Goal: Information Seeking & Learning: Understand process/instructions

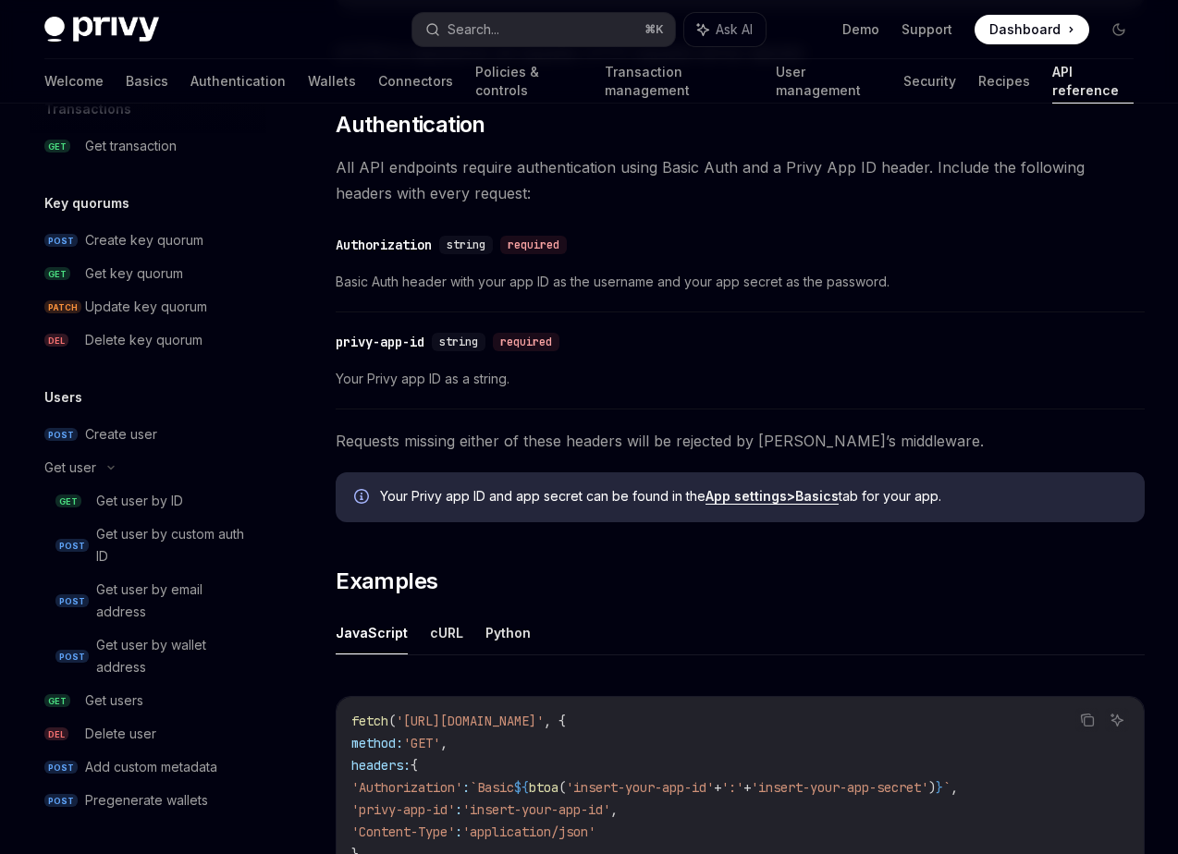
scroll to position [706, 0]
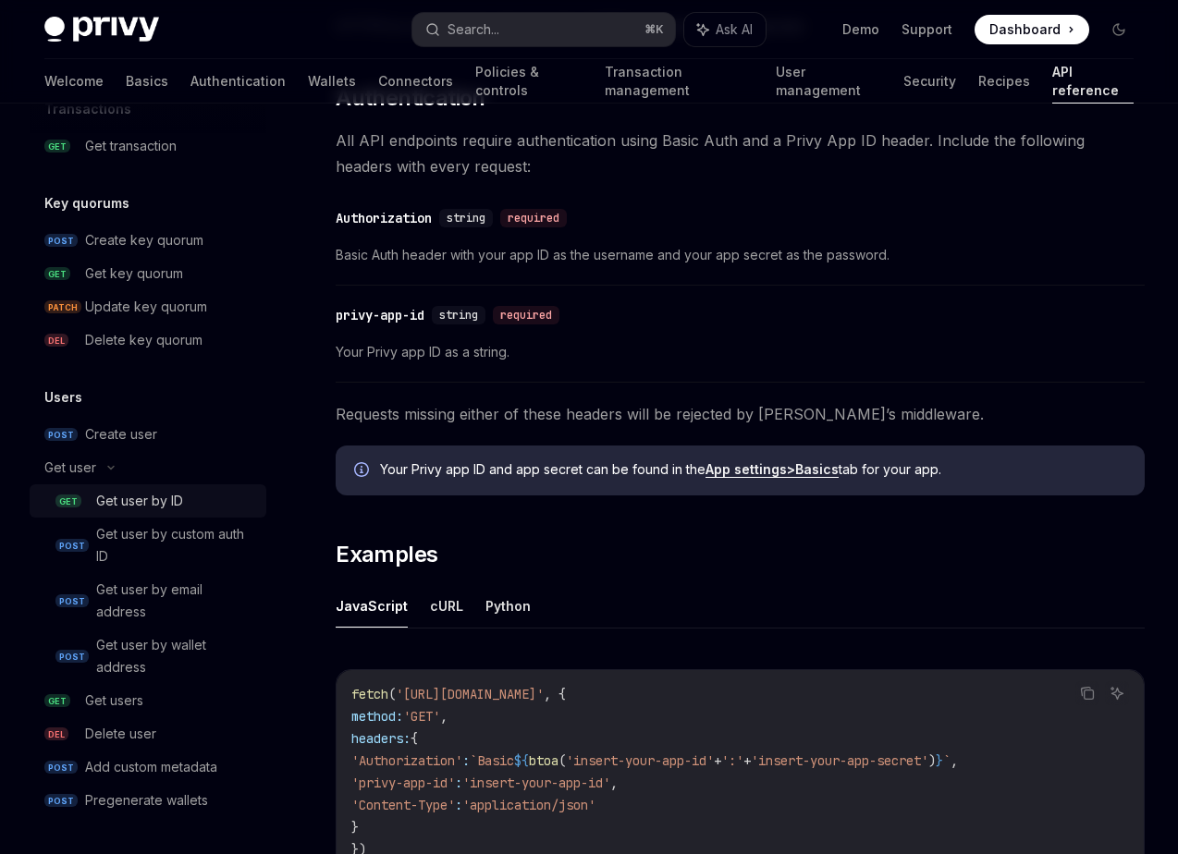
click at [166, 509] on div "Get user by ID" at bounding box center [139, 501] width 87 height 22
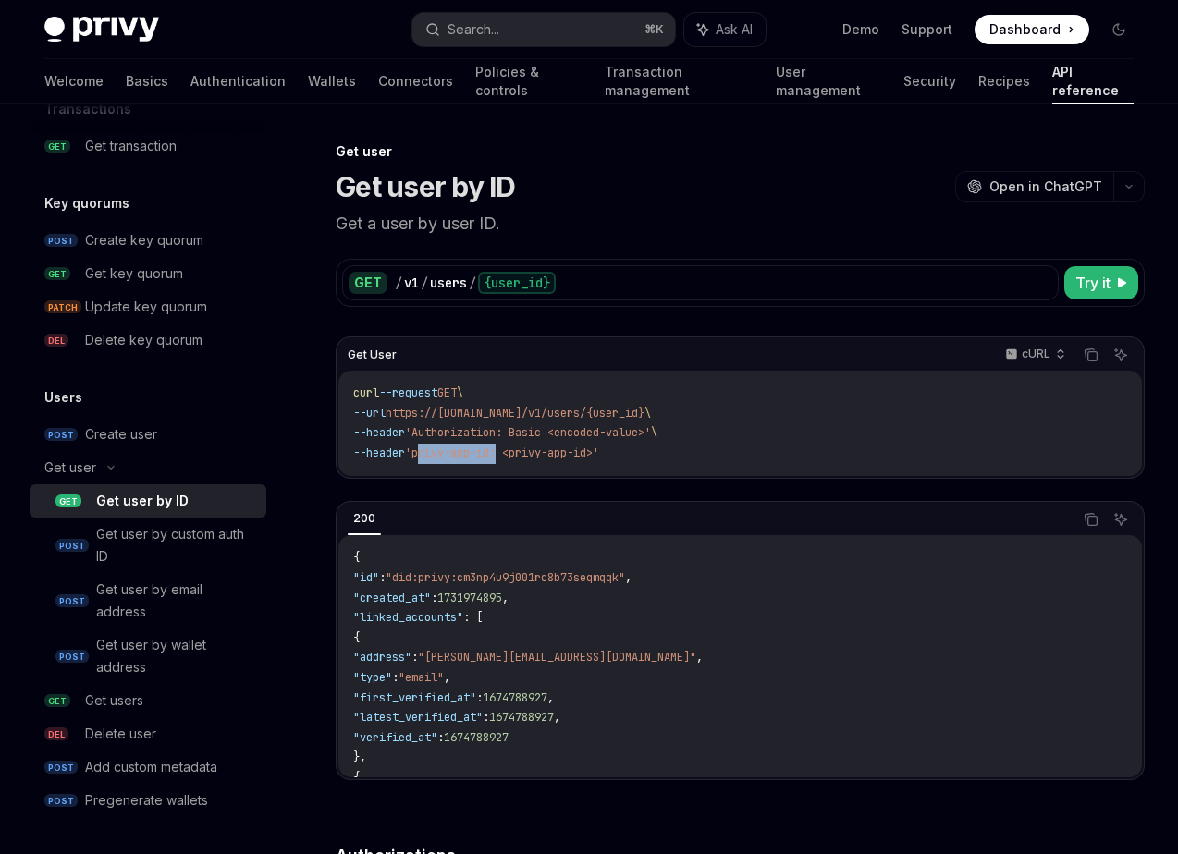
drag, startPoint x: 516, startPoint y: 451, endPoint x: 435, endPoint y: 454, distance: 81.4
click at [435, 454] on span "'privy-app-id: <privy-app-id>'" at bounding box center [502, 453] width 194 height 15
copy span "privy-app-id"
drag, startPoint x: 573, startPoint y: 437, endPoint x: 435, endPoint y: 437, distance: 137.8
click at [435, 437] on span "'Authorization: Basic <encoded-value>'" at bounding box center [528, 432] width 246 height 15
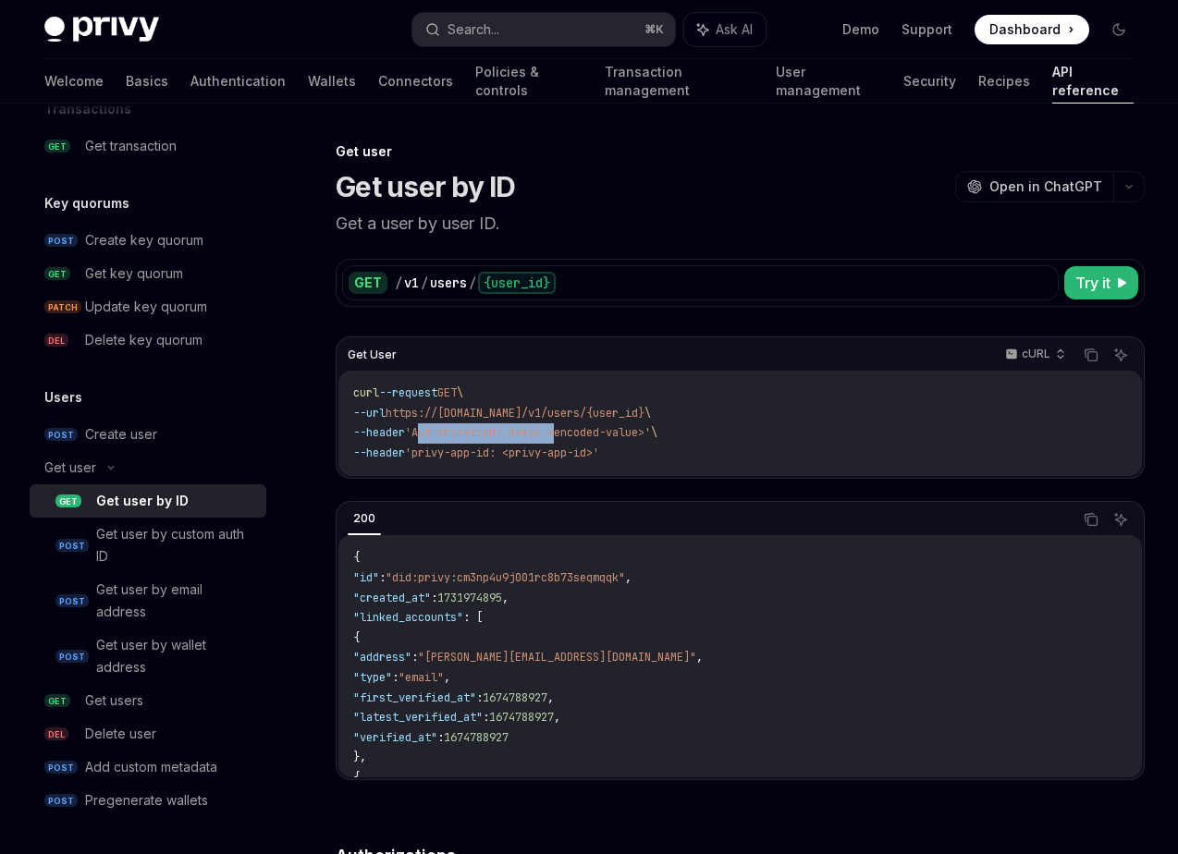
copy span "Authorization: Basic"
click at [1044, 350] on p "cURL" at bounding box center [1036, 354] width 29 height 15
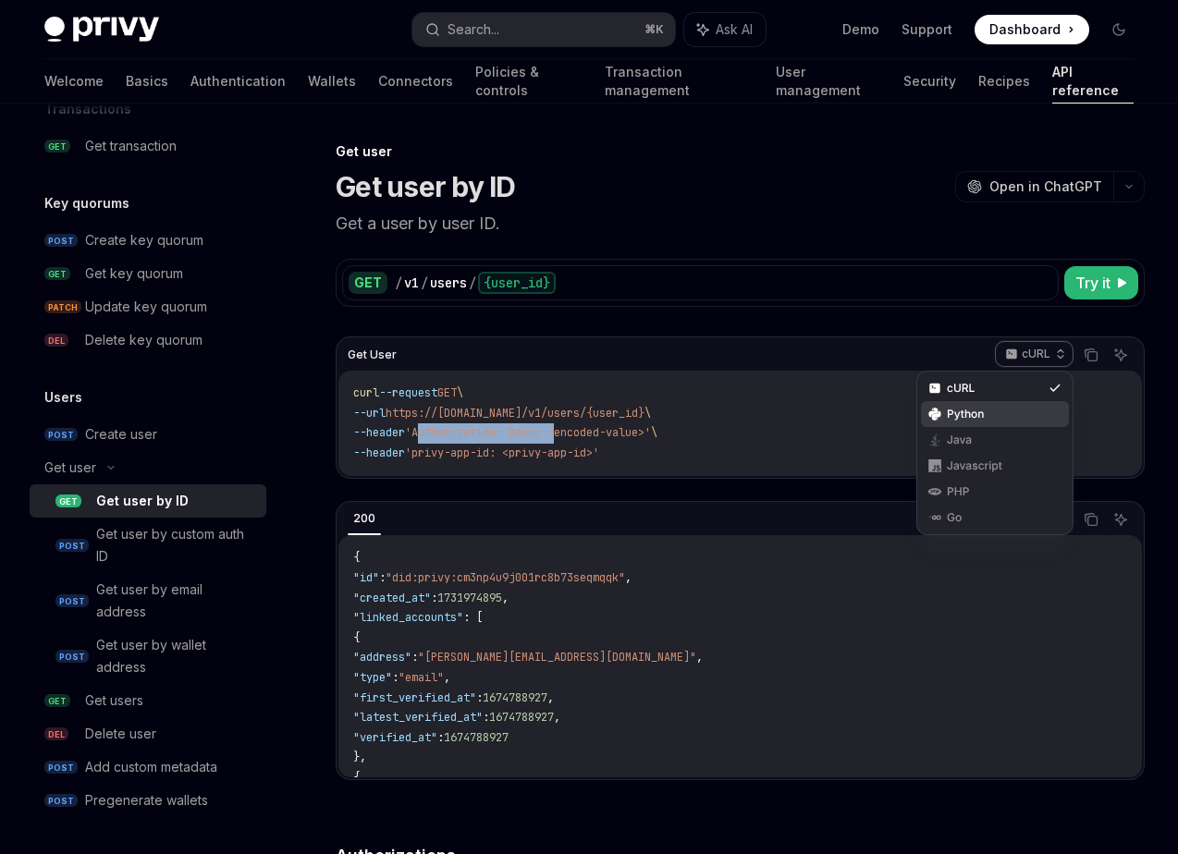
click at [1000, 413] on div "Python" at bounding box center [995, 414] width 96 height 15
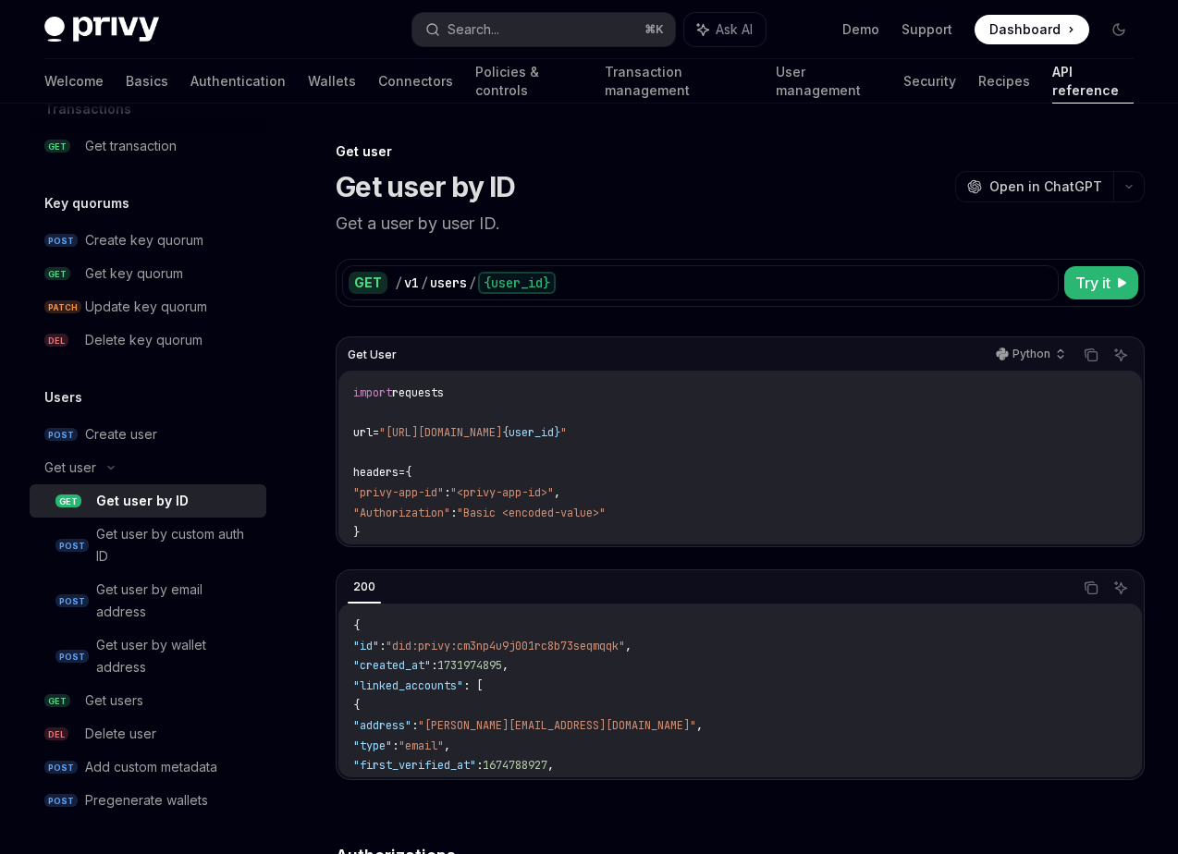
drag, startPoint x: 660, startPoint y: 434, endPoint x: 535, endPoint y: 436, distance: 124.9
click at [535, 436] on span "url = "[URL][DOMAIN_NAME] {user_id} "" at bounding box center [460, 432] width 214 height 15
copy span "/v1/users/ {user_id}"
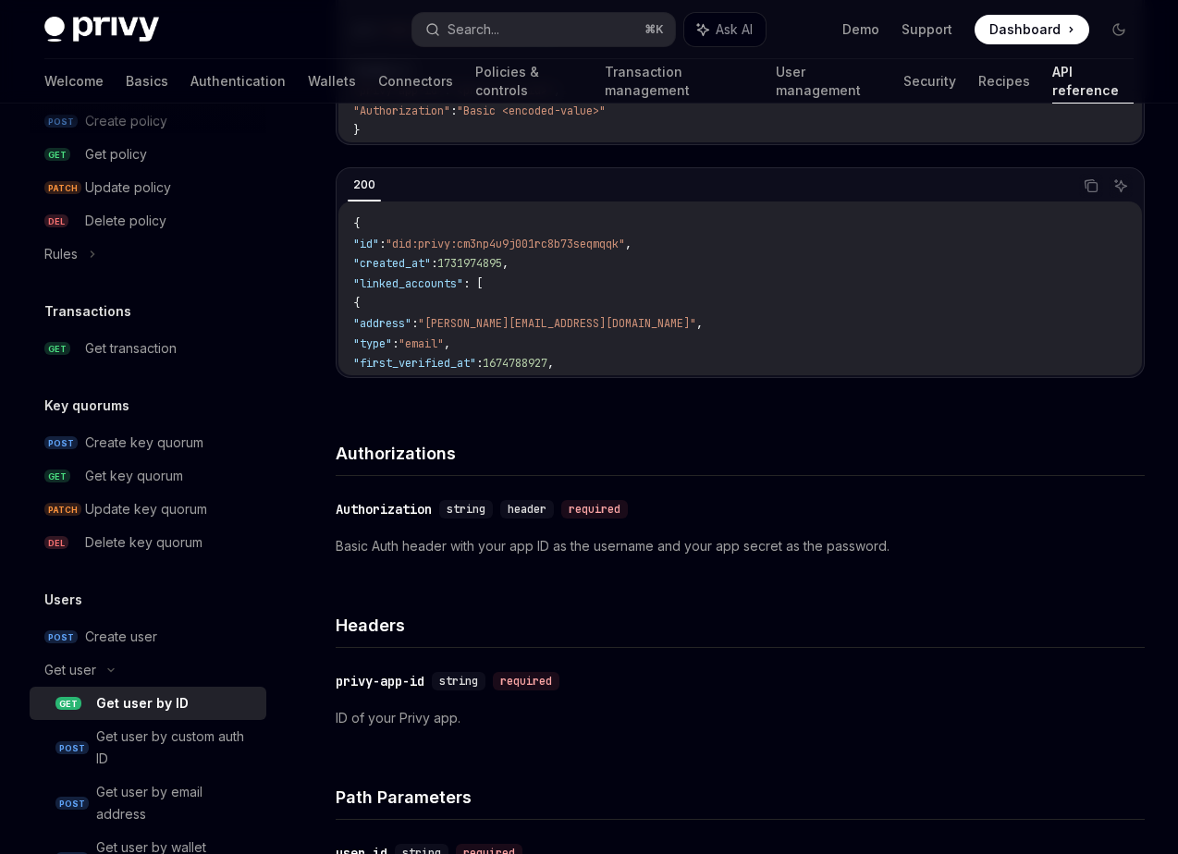
scroll to position [1106, 0]
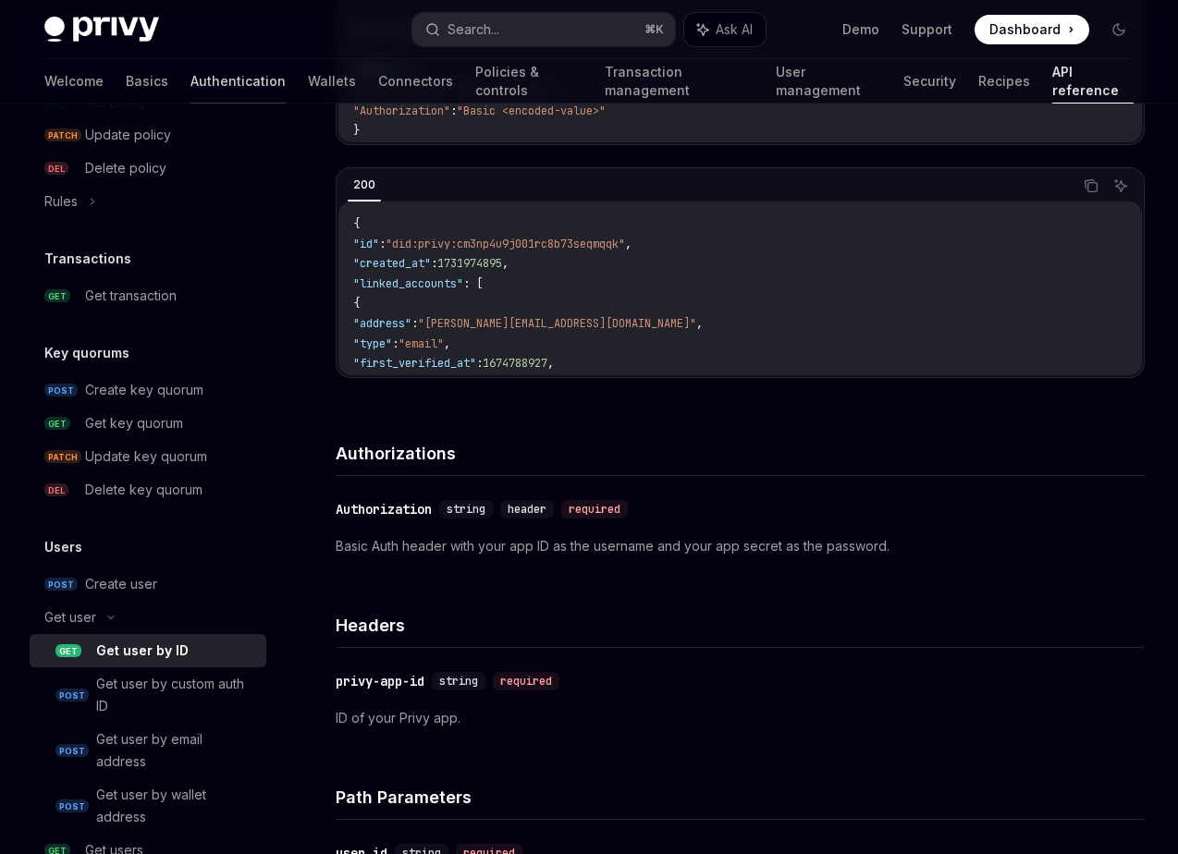
click at [190, 74] on link "Authentication" at bounding box center [237, 81] width 95 height 44
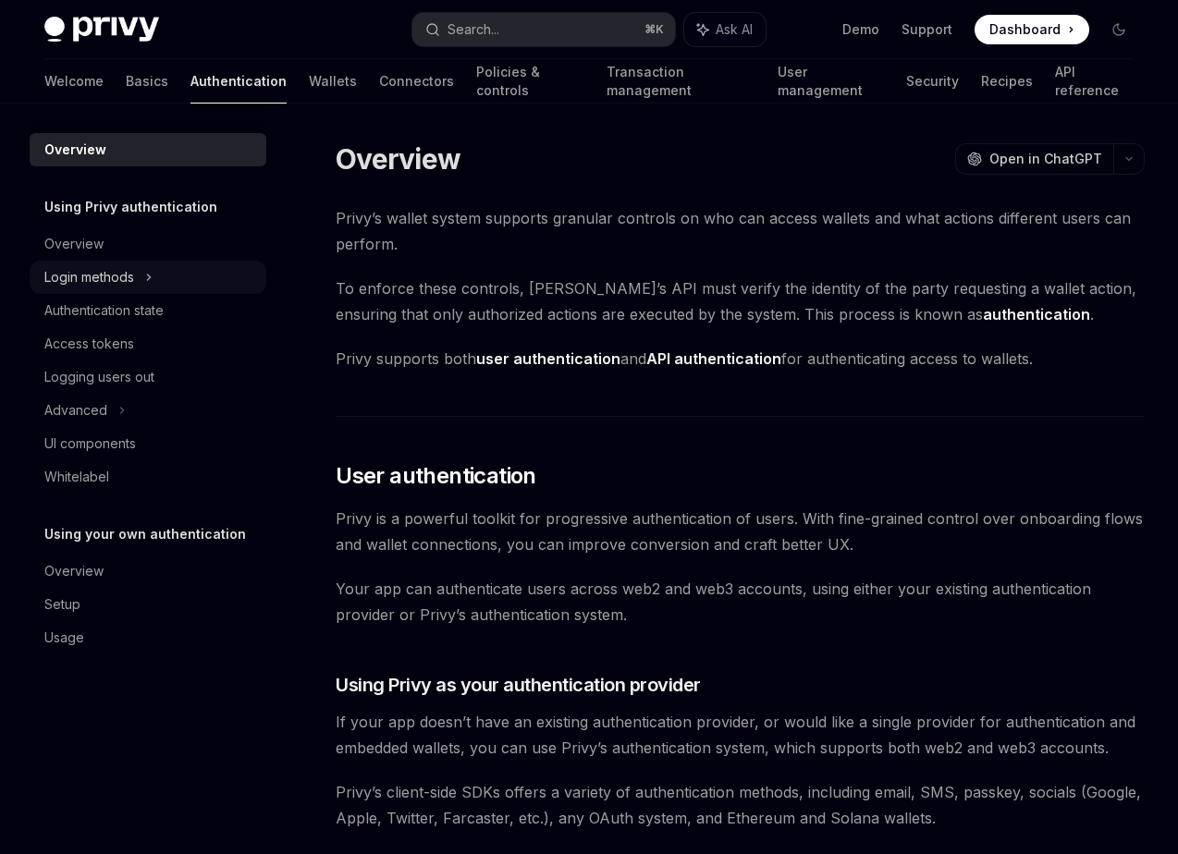
click at [161, 274] on div "Login methods" at bounding box center [148, 277] width 237 height 33
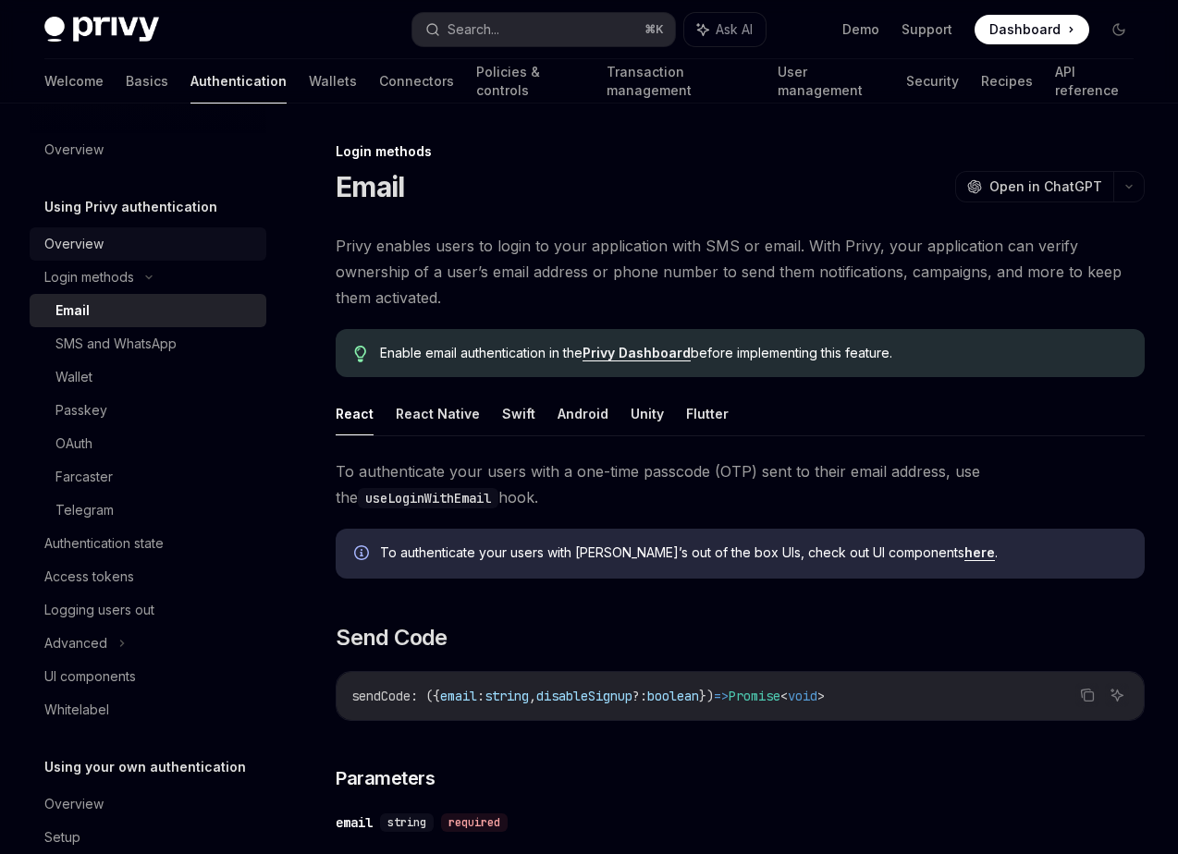
click at [177, 239] on div "Overview" at bounding box center [149, 244] width 211 height 22
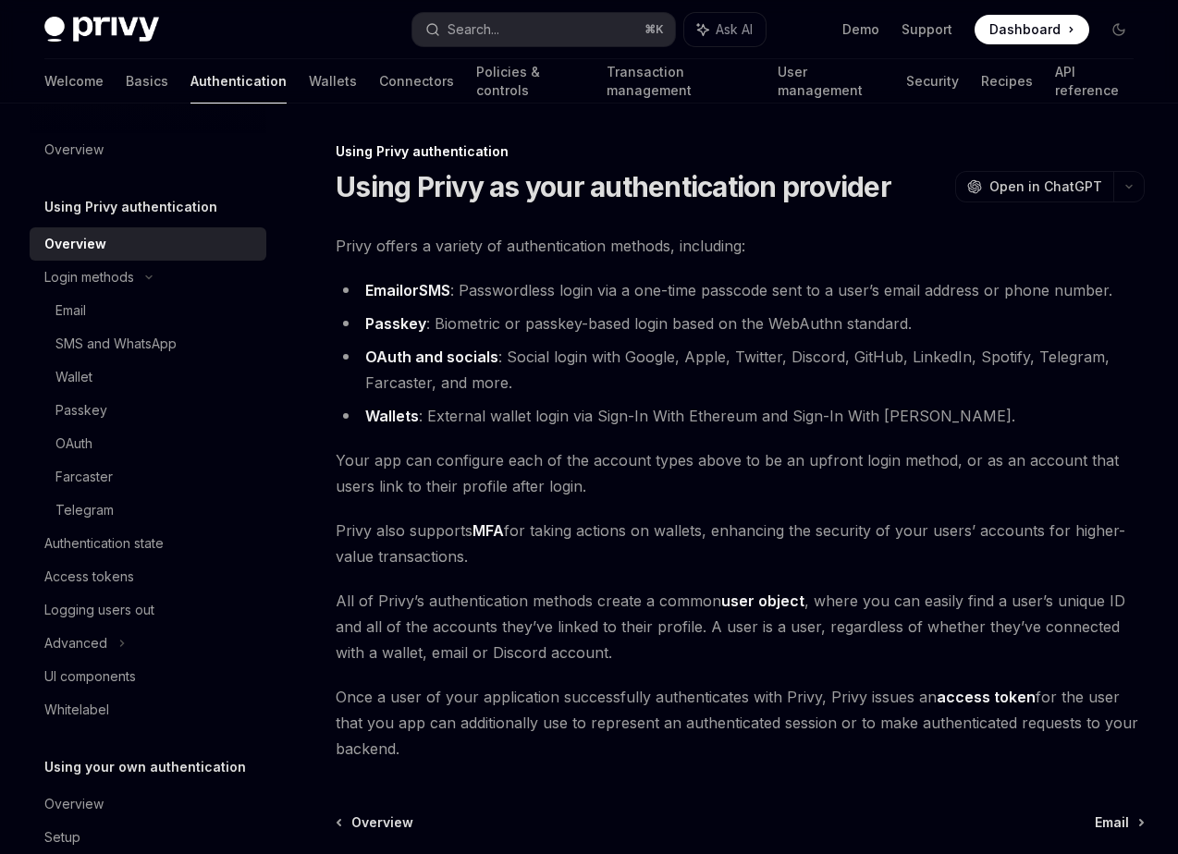
click at [422, 240] on span "Privy offers a variety of authentication methods, including:" at bounding box center [740, 246] width 809 height 26
click at [398, 251] on span "Privy offers a variety of authentication methods, including:" at bounding box center [740, 246] width 809 height 26
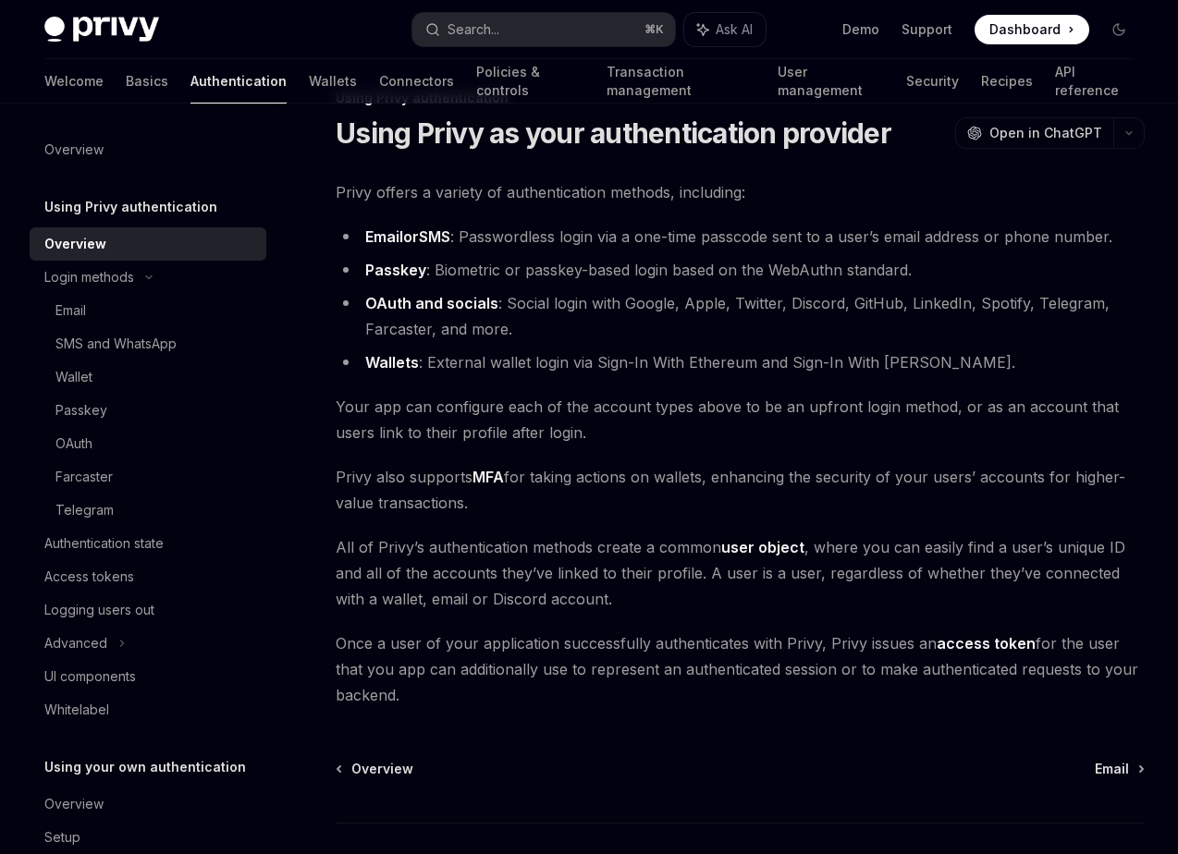
scroll to position [55, 0]
click at [472, 411] on span "Your app can configure each of the account types above to be an upfront login m…" at bounding box center [740, 419] width 809 height 52
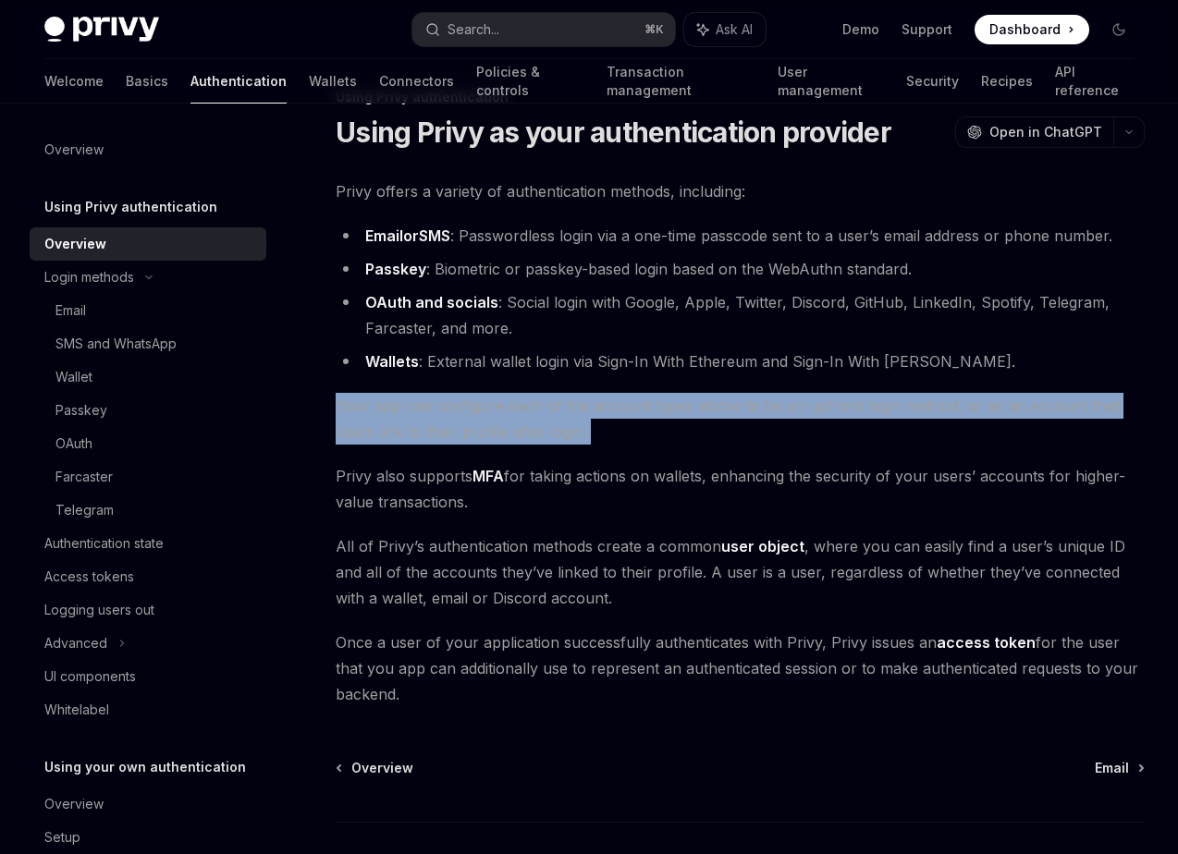
click at [472, 411] on span "Your app can configure each of the account types above to be an upfront login m…" at bounding box center [740, 419] width 809 height 52
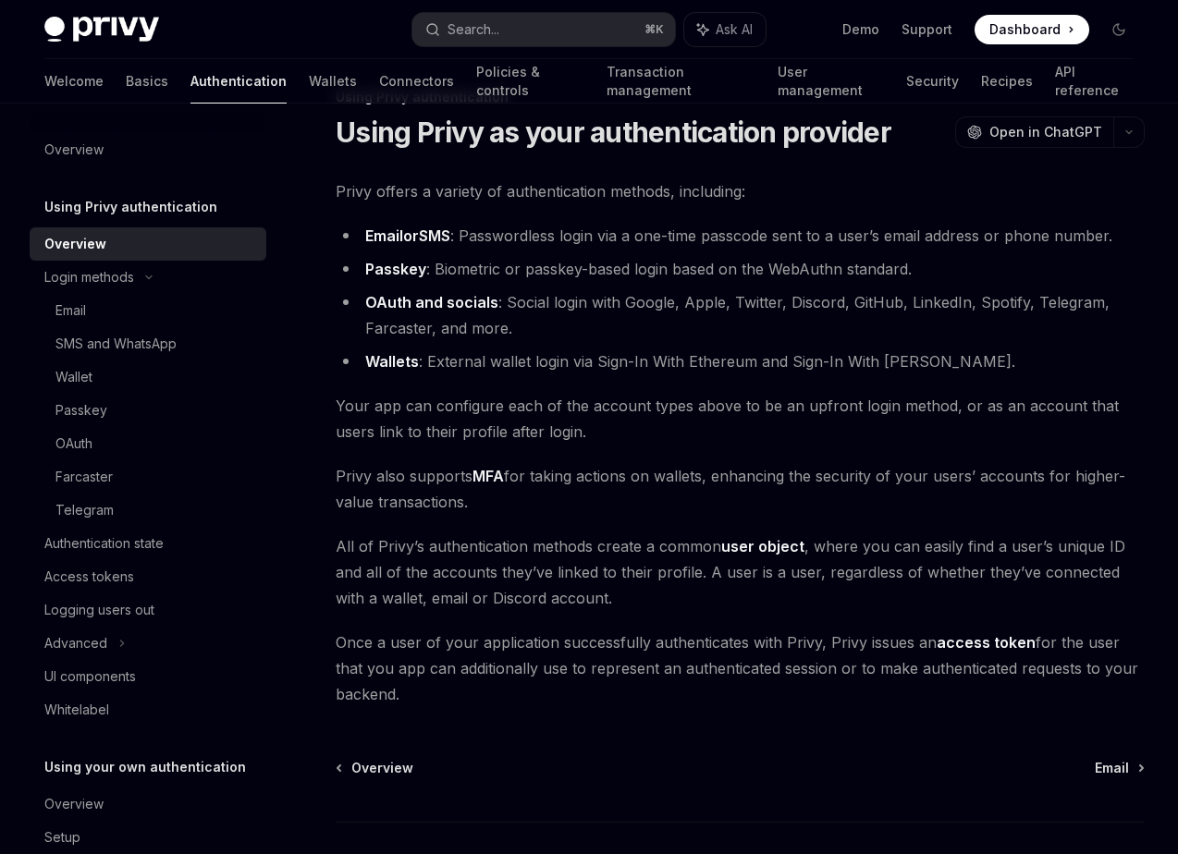
click at [461, 422] on span "Your app can configure each of the account types above to be an upfront login m…" at bounding box center [740, 419] width 809 height 52
drag, startPoint x: 491, startPoint y: 407, endPoint x: 565, endPoint y: 407, distance: 74.0
click at [538, 407] on span "Your app can configure each of the account types above to be an upfront login m…" at bounding box center [740, 419] width 809 height 52
click at [583, 407] on span "Your app can configure each of the account types above to be an upfront login m…" at bounding box center [740, 419] width 809 height 52
drag, startPoint x: 970, startPoint y: 409, endPoint x: 1036, endPoint y: 409, distance: 65.6
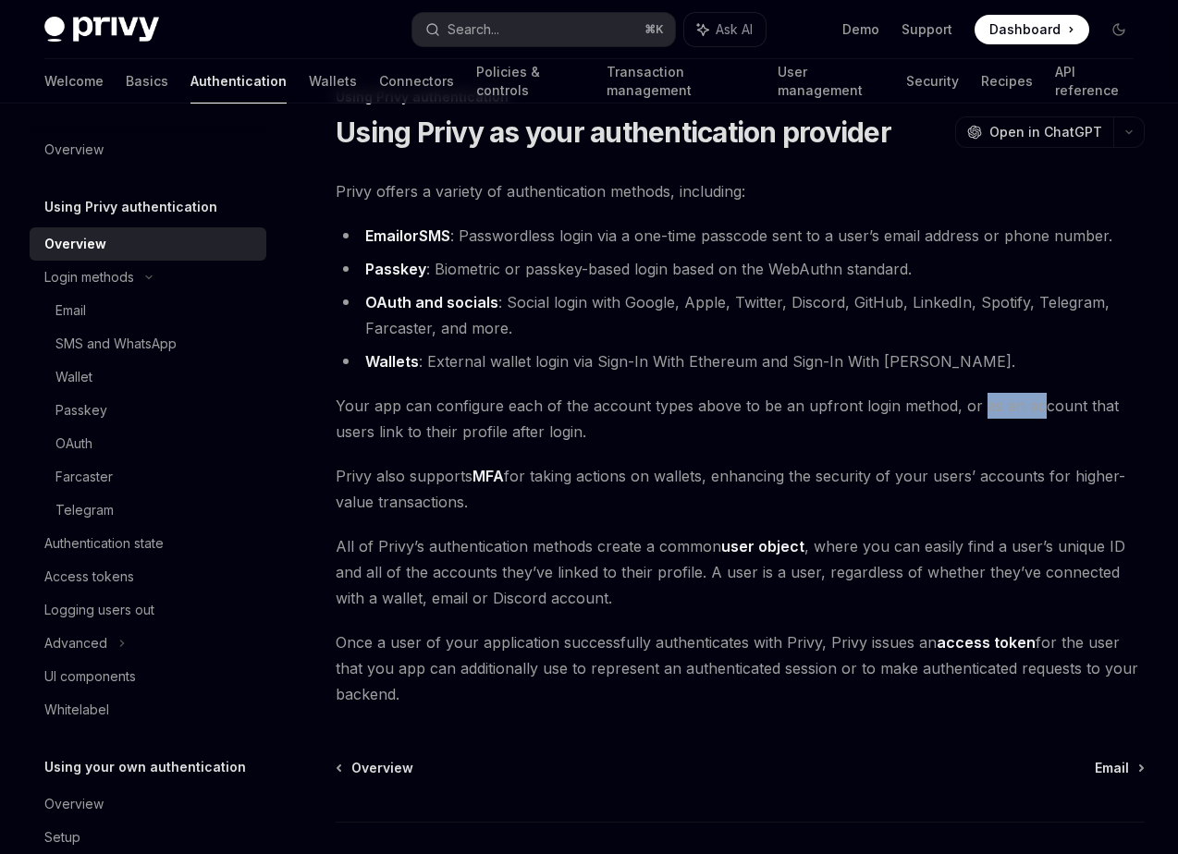
click at [1035, 409] on span "Your app can configure each of the account types above to be an upfront login m…" at bounding box center [740, 419] width 809 height 52
click at [1036, 409] on span "Your app can configure each of the account types above to be an upfront login m…" at bounding box center [740, 419] width 809 height 52
drag, startPoint x: 493, startPoint y: 540, endPoint x: 571, endPoint y: 540, distance: 78.6
click at [517, 540] on span "All of Privy’s authentication methods create a common user object , where you c…" at bounding box center [740, 573] width 809 height 78
click at [571, 541] on span "All of Privy’s authentication methods create a common user object , where you c…" at bounding box center [740, 573] width 809 height 78
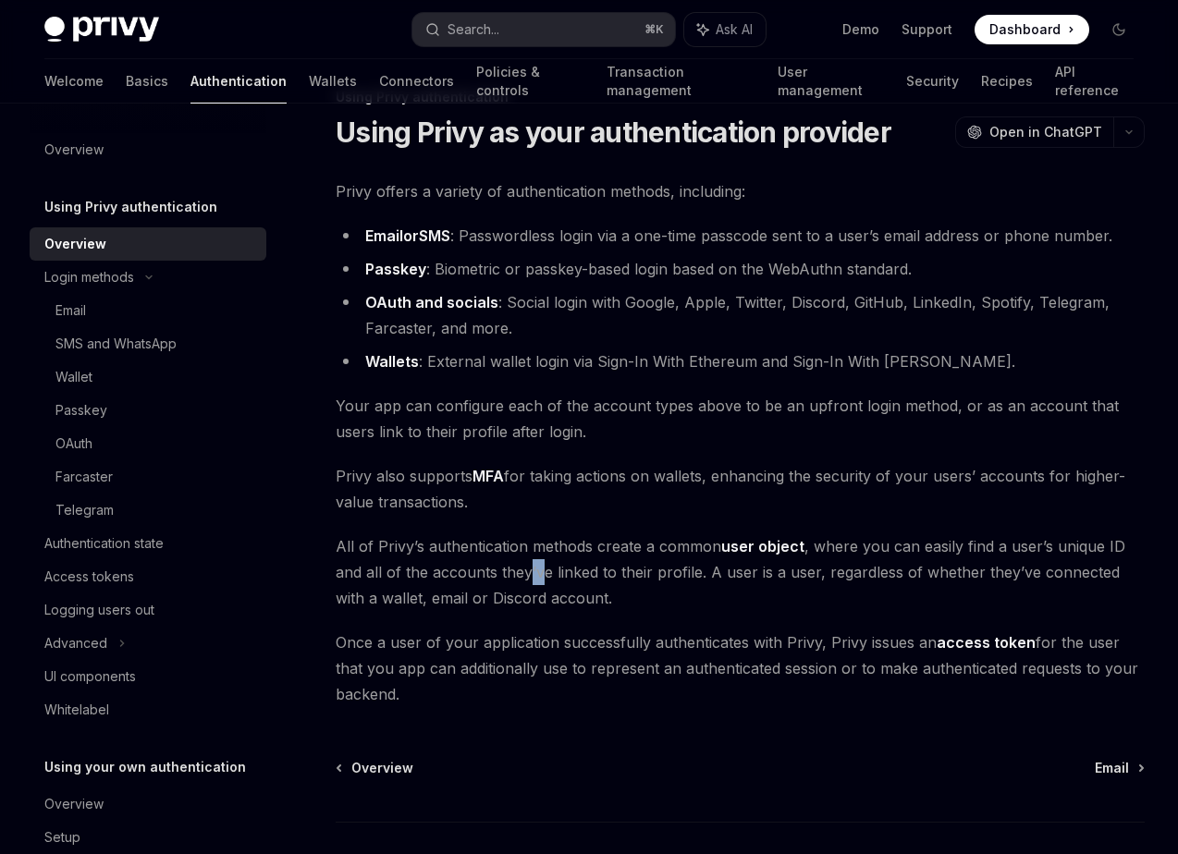
drag, startPoint x: 526, startPoint y: 568, endPoint x: 595, endPoint y: 568, distance: 69.3
click at [566, 568] on span "All of Privy’s authentication methods create a common user object , where you c…" at bounding box center [740, 573] width 809 height 78
click at [595, 568] on span "All of Privy’s authentication methods create a common user object , where you c…" at bounding box center [740, 573] width 809 height 78
drag, startPoint x: 485, startPoint y: 632, endPoint x: 567, endPoint y: 632, distance: 81.4
click at [567, 632] on span "Once a user of your application successfully authenticates with Privy, Privy is…" at bounding box center [740, 669] width 809 height 78
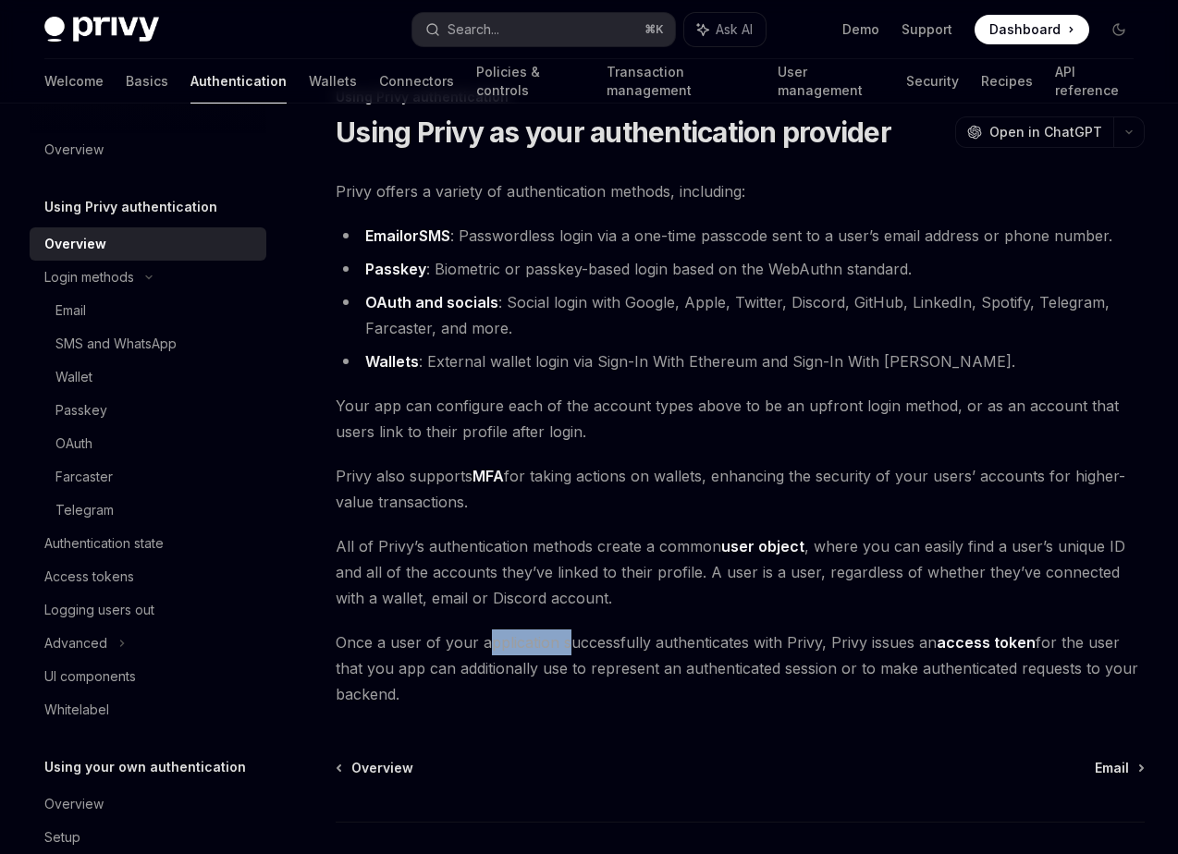
click at [569, 632] on span "Once a user of your application successfully authenticates with Privy, Privy is…" at bounding box center [740, 669] width 809 height 78
drag, startPoint x: 687, startPoint y: 642, endPoint x: 748, endPoint y: 642, distance: 61.0
click at [748, 642] on span "Once a user of your application successfully authenticates with Privy, Privy is…" at bounding box center [740, 669] width 809 height 78
click at [749, 643] on span "Once a user of your application successfully authenticates with Privy, Privy is…" at bounding box center [740, 669] width 809 height 78
click at [1130, 775] on link "Email" at bounding box center [1119, 768] width 48 height 18
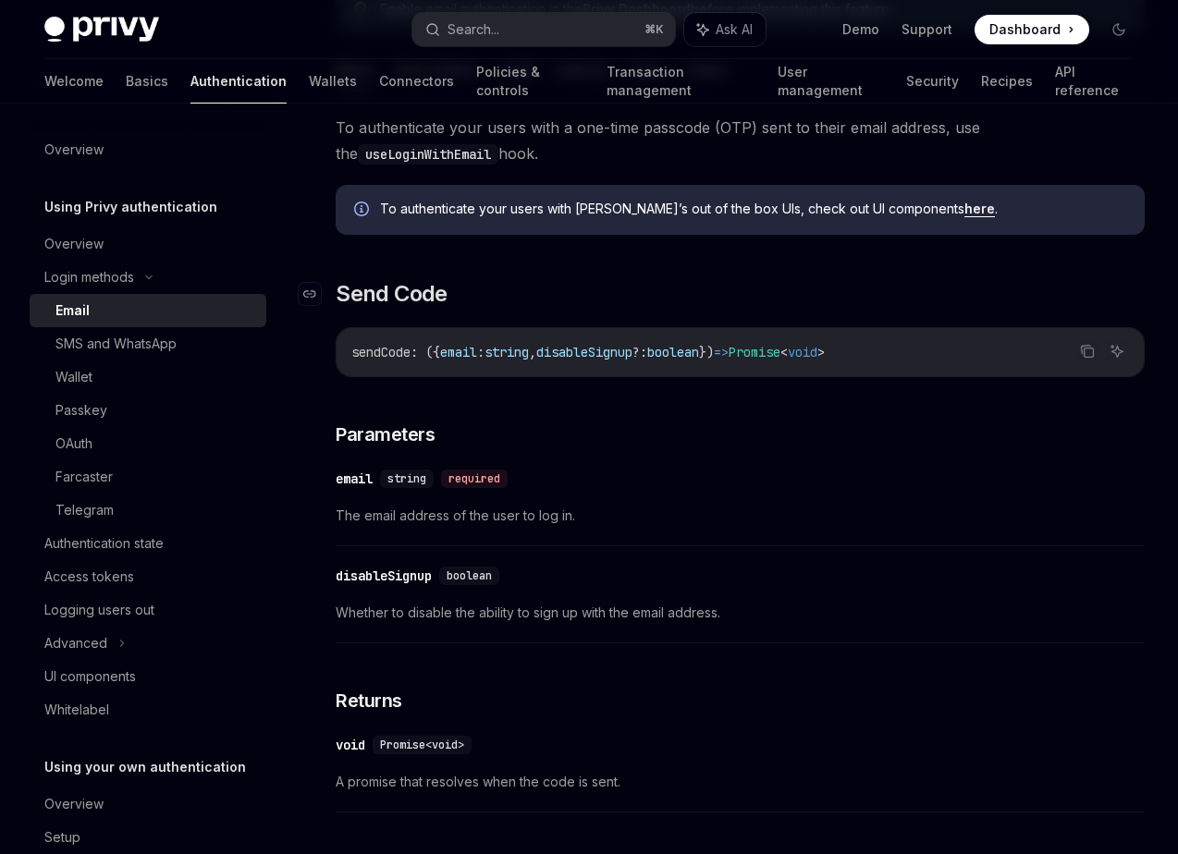
scroll to position [347, 0]
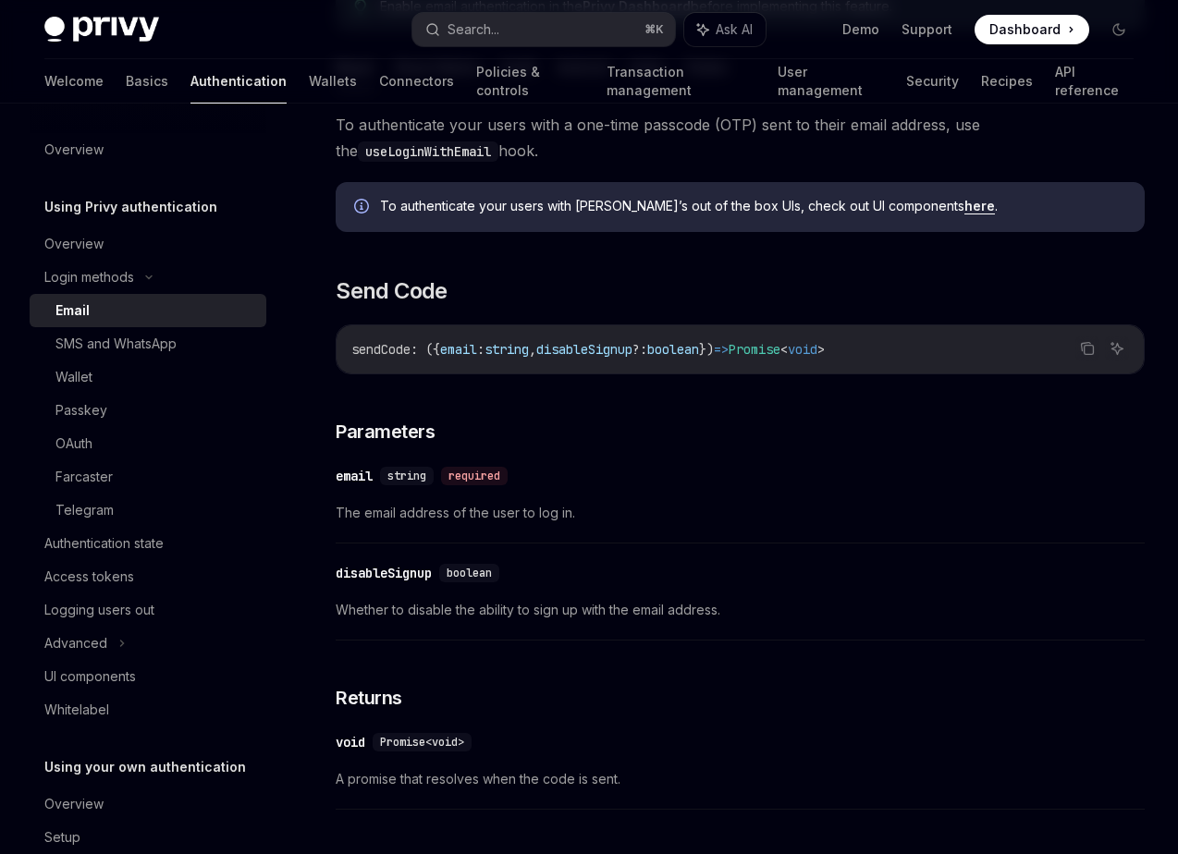
click at [427, 613] on span "Whether to disable the ability to sign up with the email address." at bounding box center [740, 610] width 809 height 22
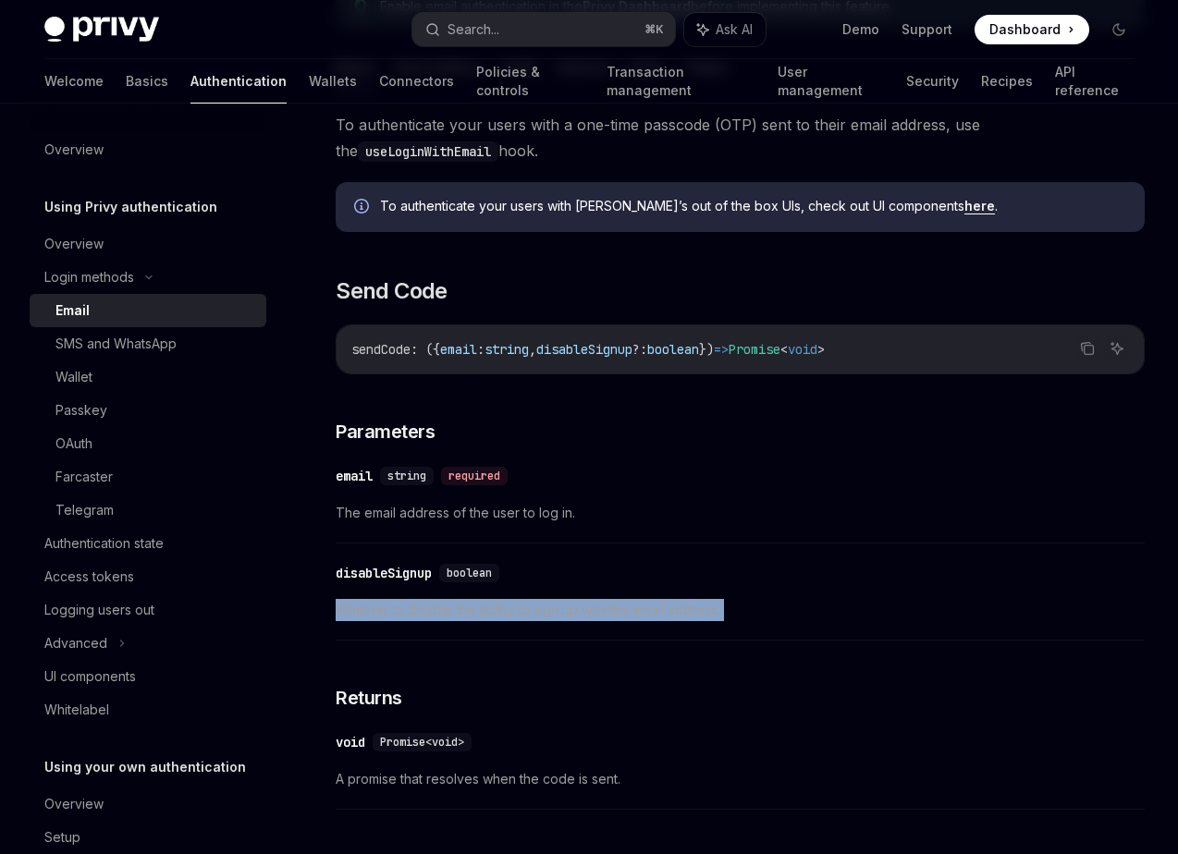
click at [427, 613] on span "Whether to disable the ability to sign up with the email address." at bounding box center [740, 610] width 809 height 22
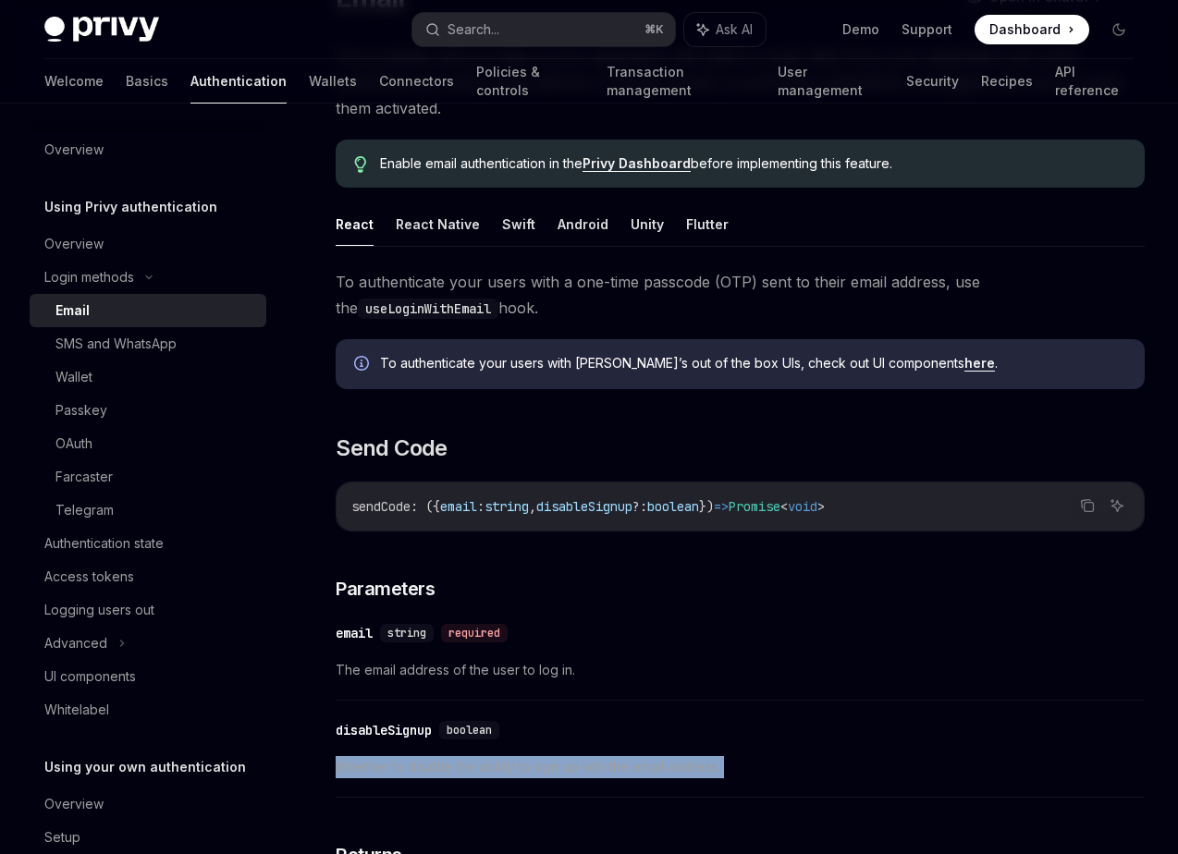
scroll to position [187, 0]
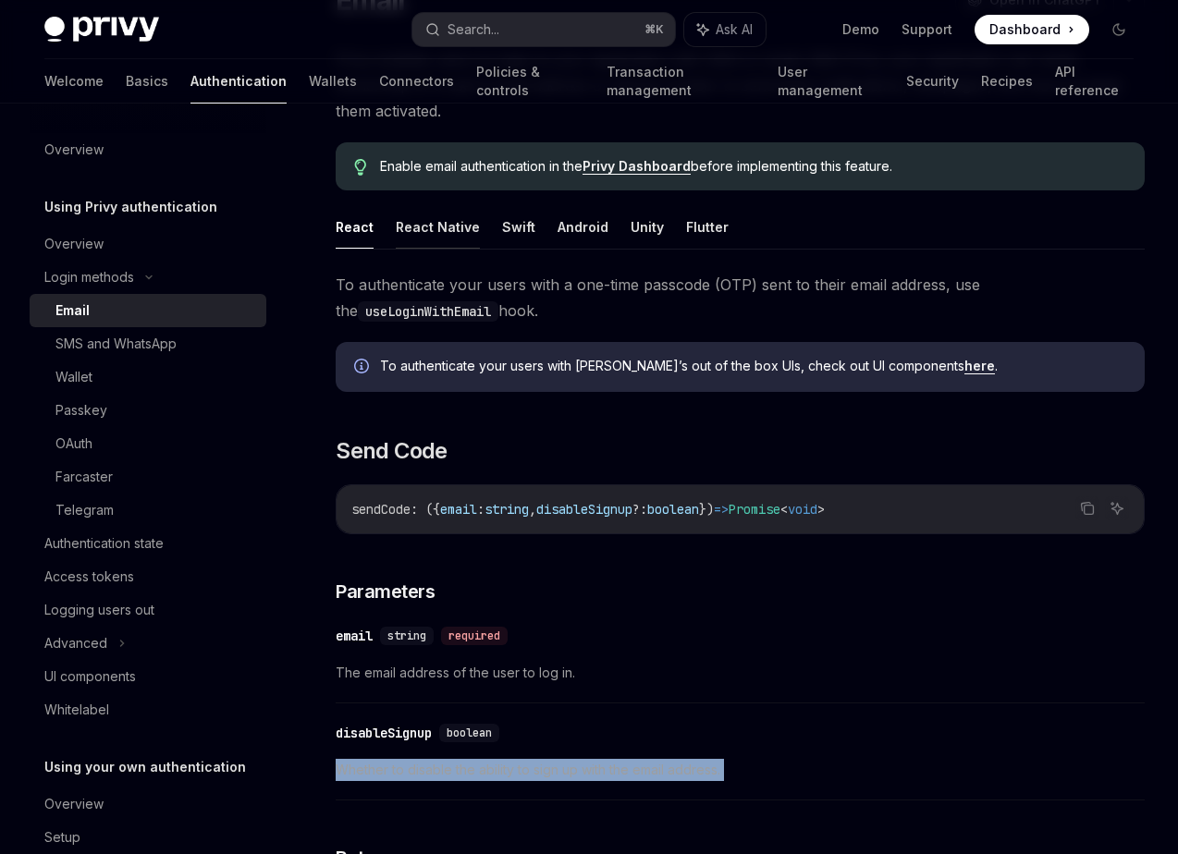
click at [445, 242] on button "React Native" at bounding box center [438, 226] width 84 height 43
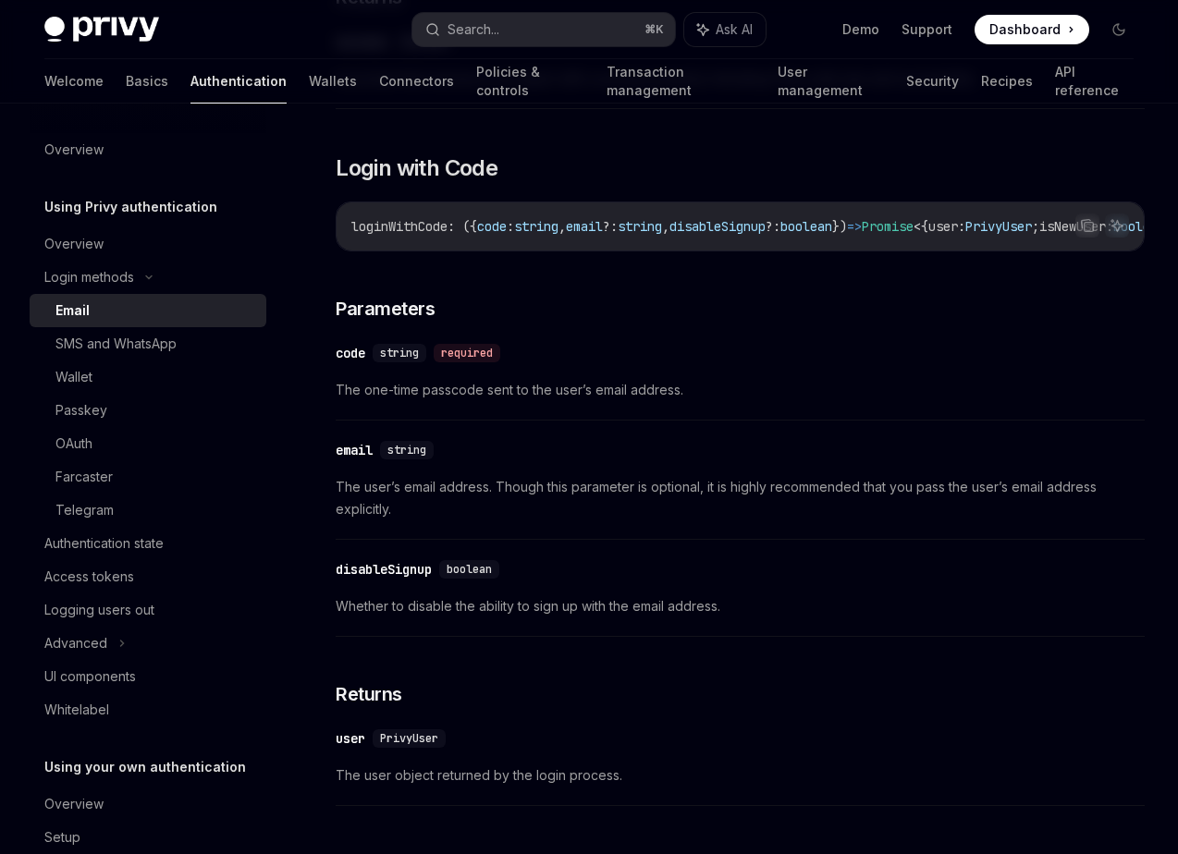
scroll to position [954, 0]
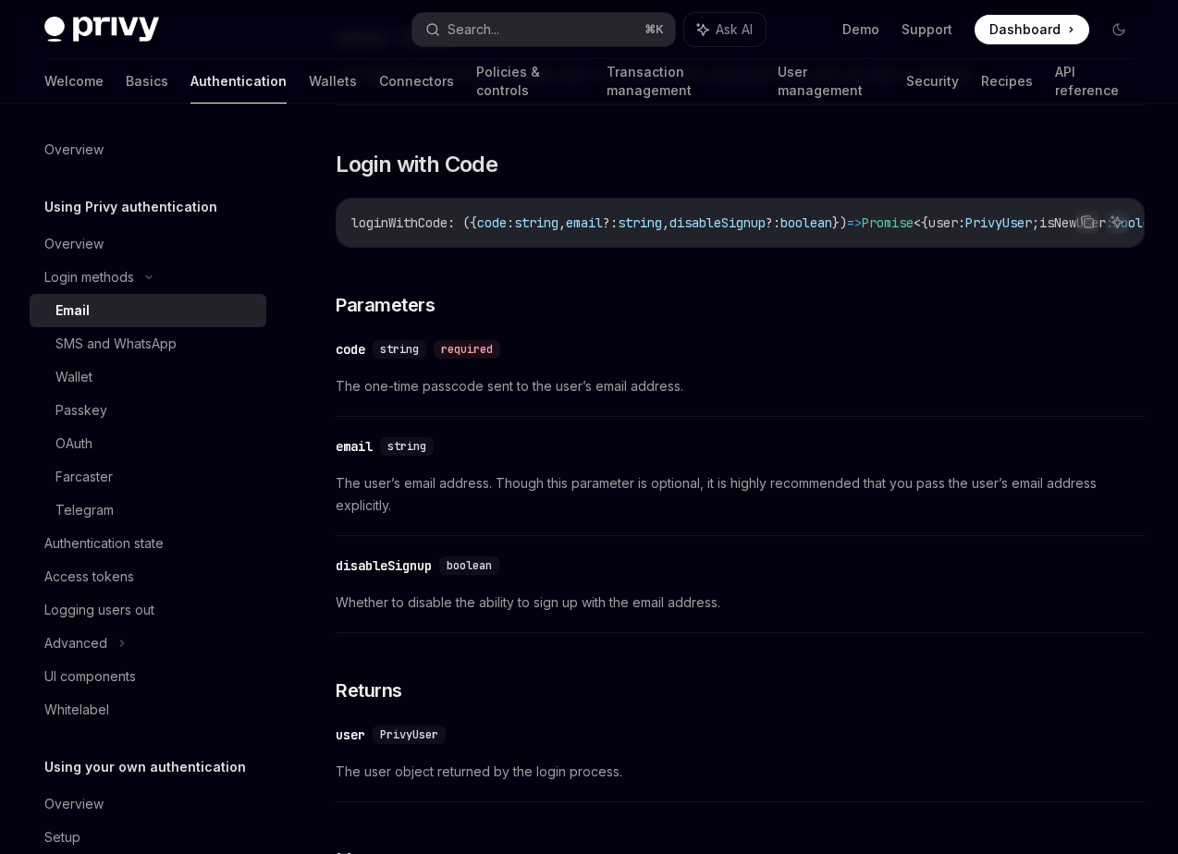
click at [440, 607] on span "Whether to disable the ability to sign up with the email address." at bounding box center [740, 603] width 809 height 22
click at [588, 614] on span "Whether to disable the ability to sign up with the email address." at bounding box center [740, 603] width 809 height 22
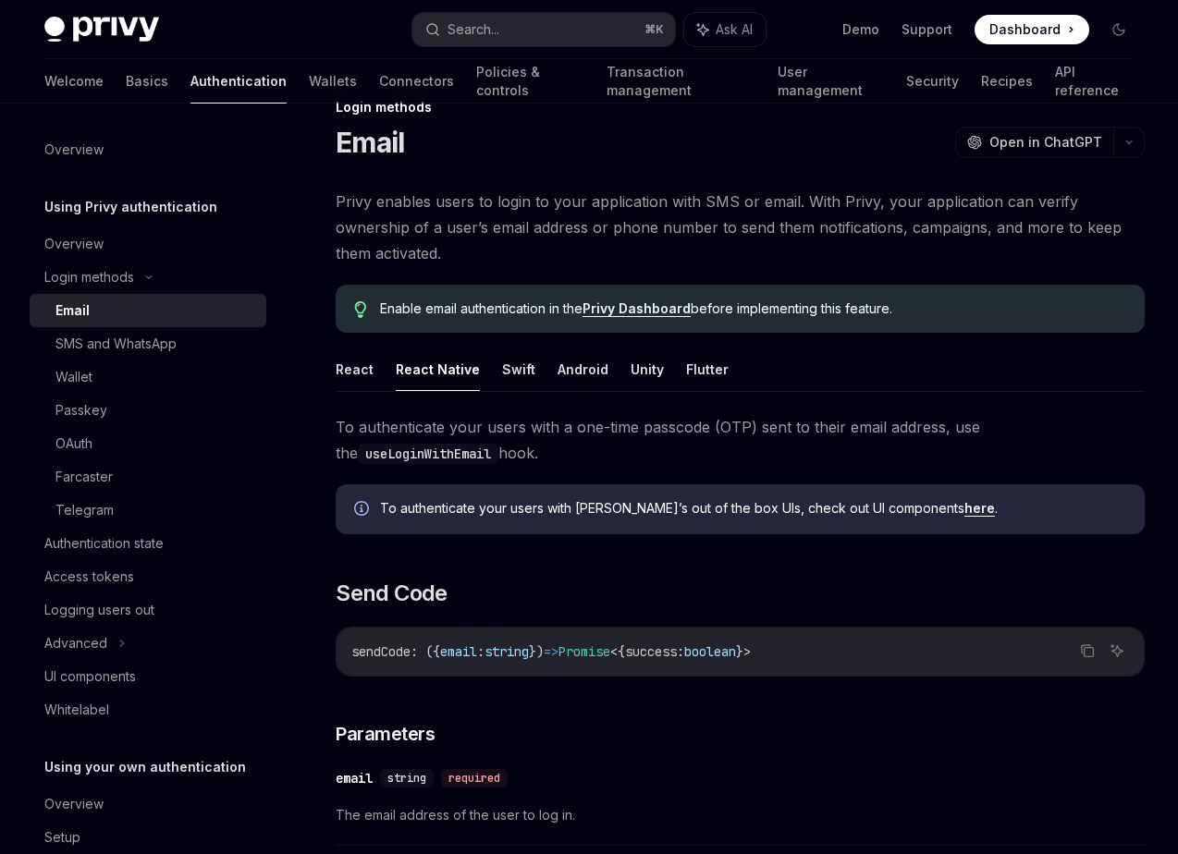
scroll to position [0, 0]
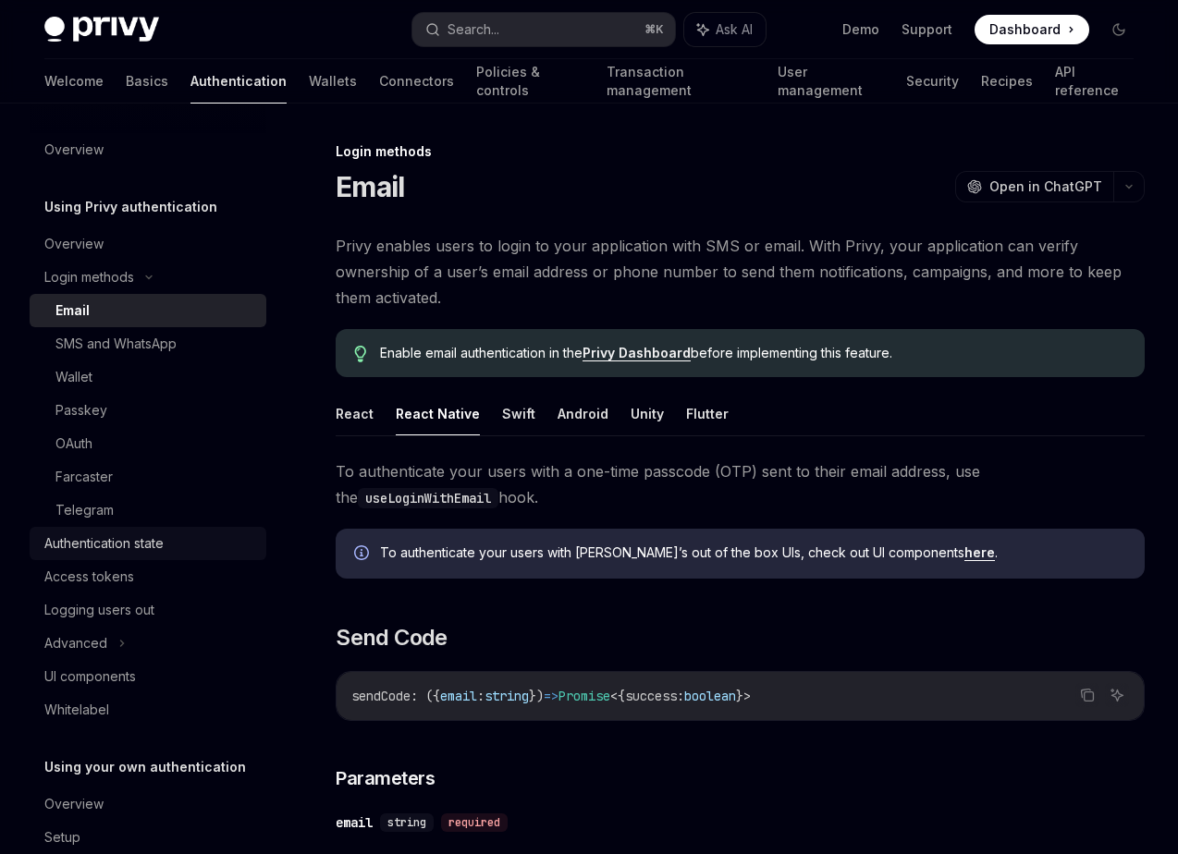
click at [74, 556] on link "Authentication state" at bounding box center [148, 543] width 237 height 33
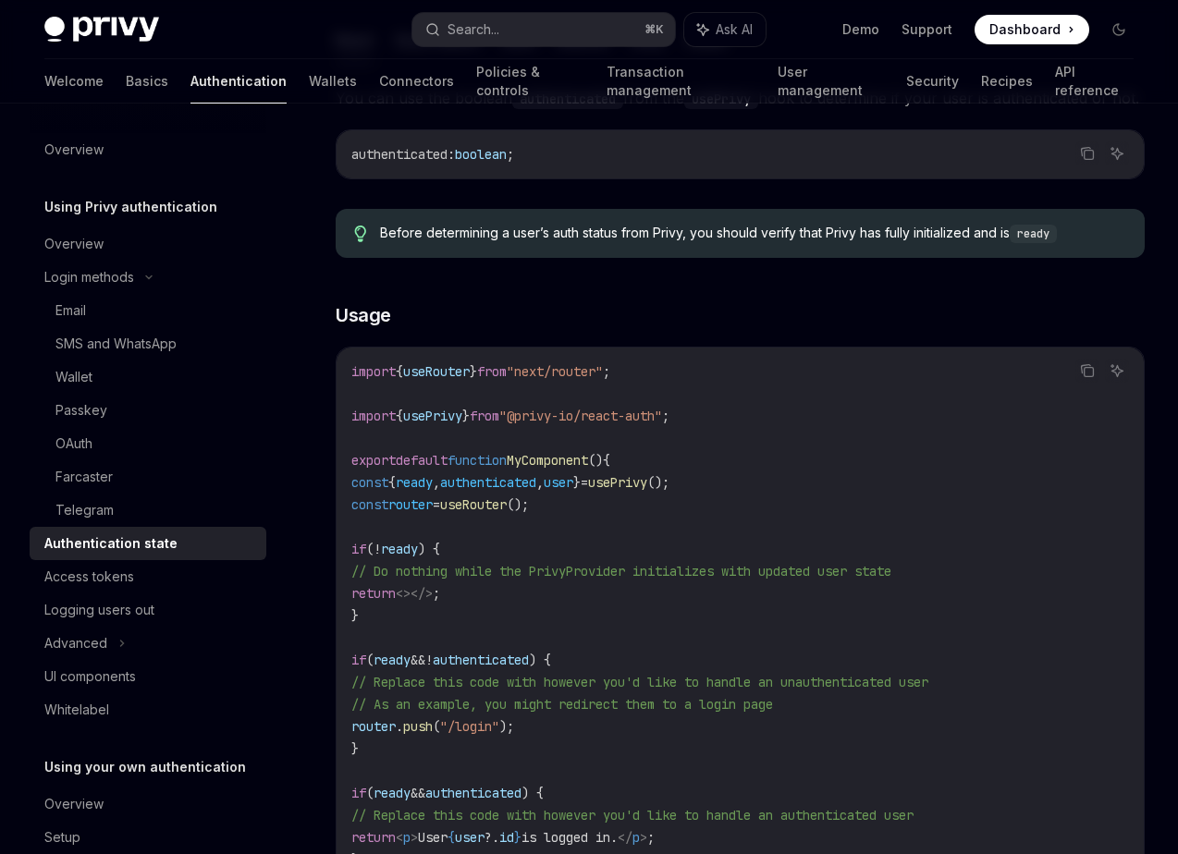
scroll to position [205, 0]
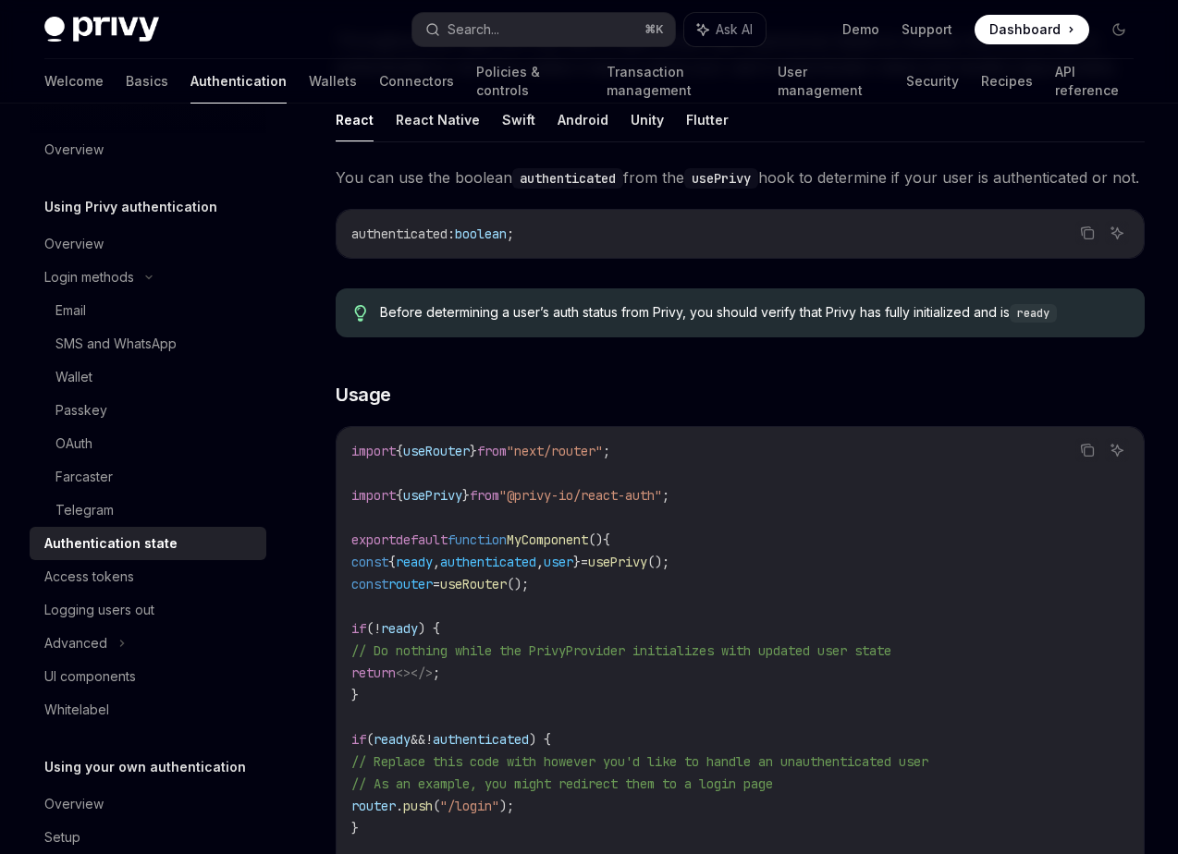
click at [592, 323] on span "Before determining a user’s auth status from Privy, you should verify that Priv…" at bounding box center [753, 312] width 746 height 19
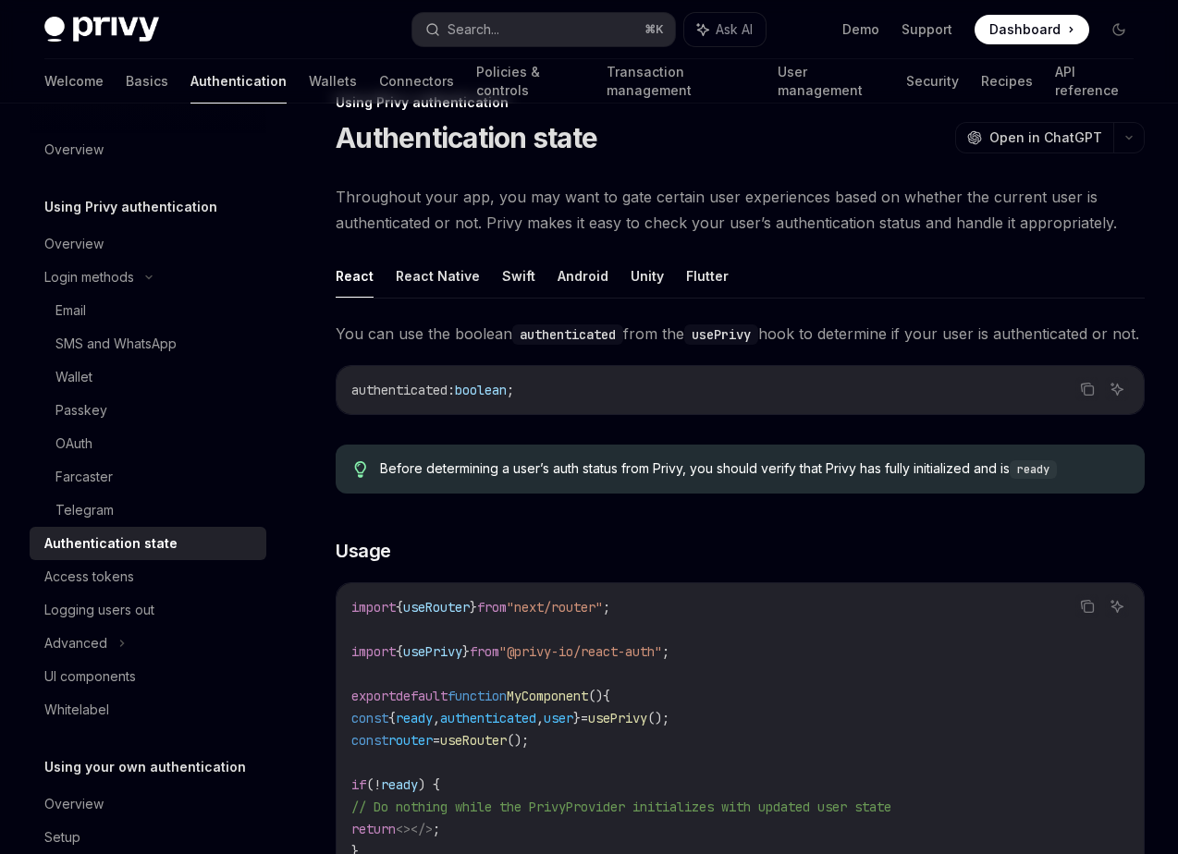
scroll to position [22, 0]
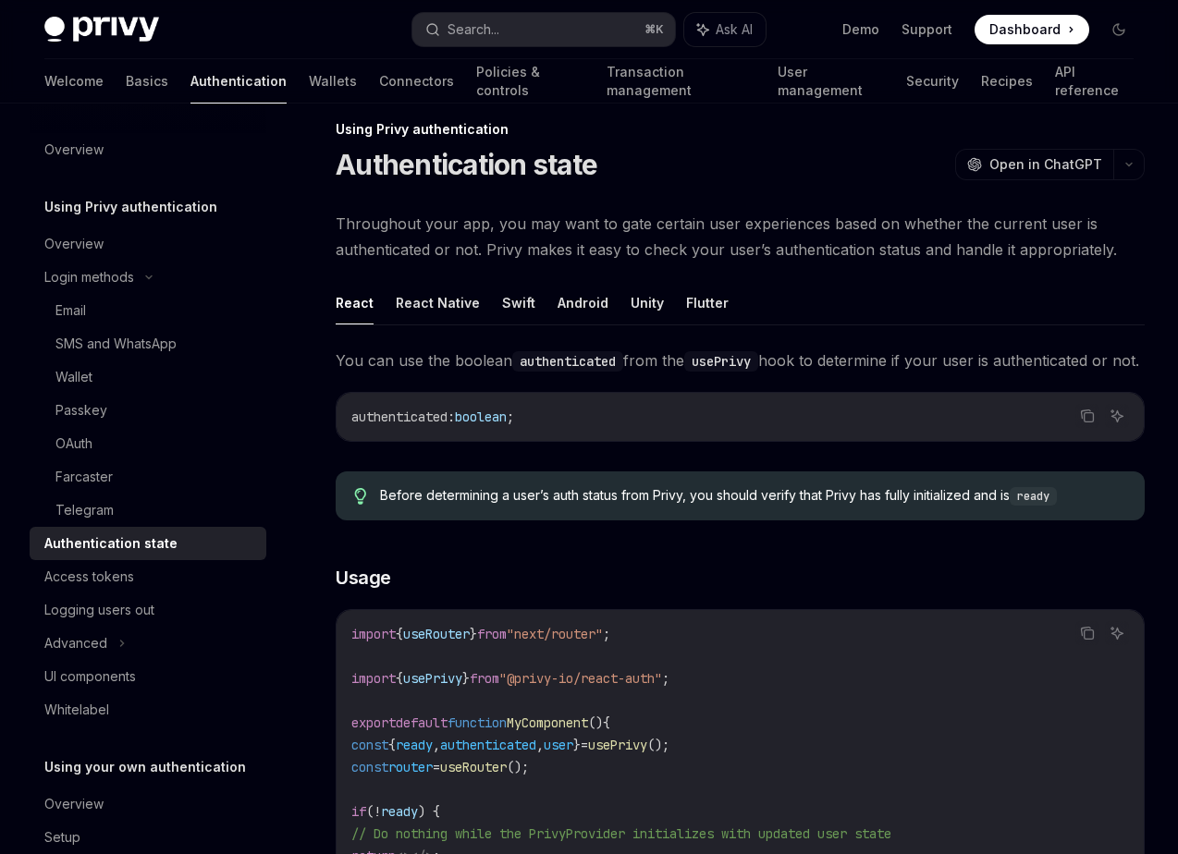
click at [588, 243] on span "Throughout your app, you may want to gate certain user experiences based on whe…" at bounding box center [740, 237] width 809 height 52
click at [662, 234] on span "Throughout your app, you may want to gate certain user experiences based on whe…" at bounding box center [740, 237] width 809 height 52
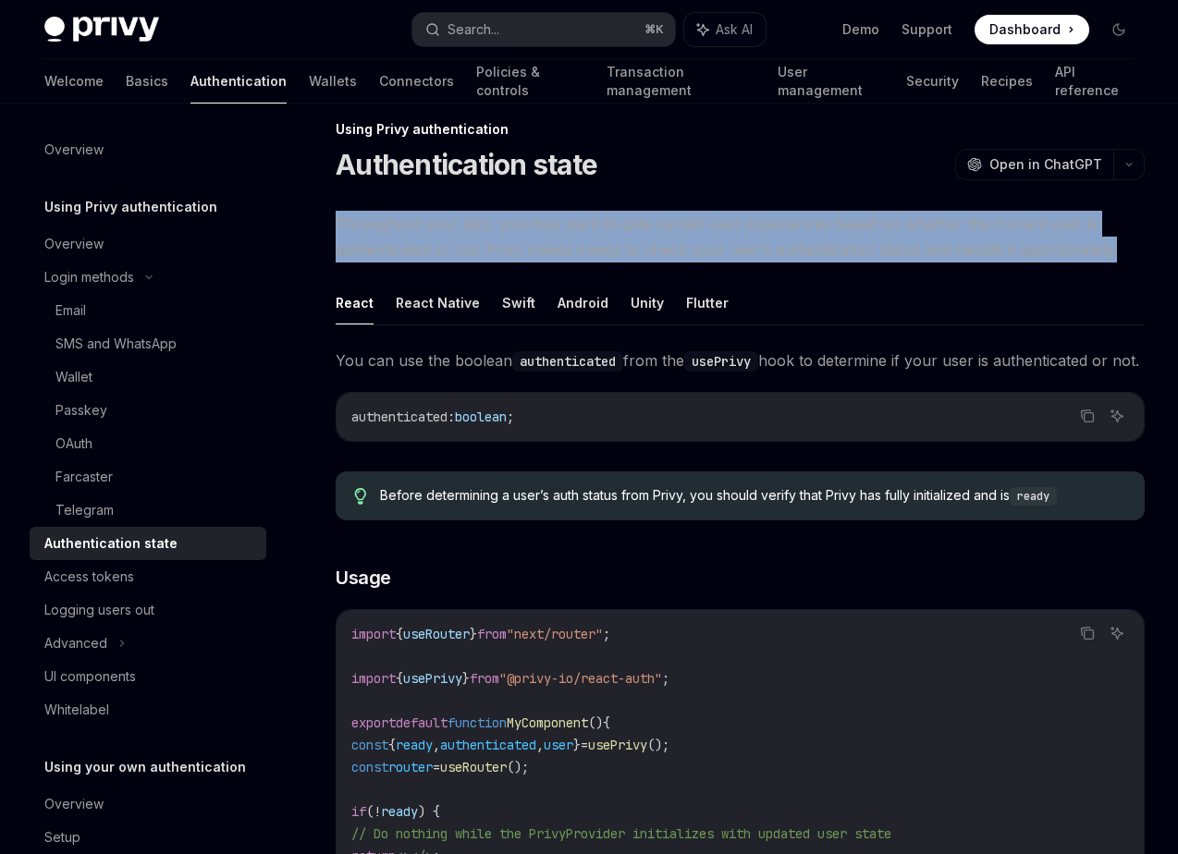
click at [662, 234] on span "Throughout your app, you may want to gate certain user experiences based on whe…" at bounding box center [740, 237] width 809 height 52
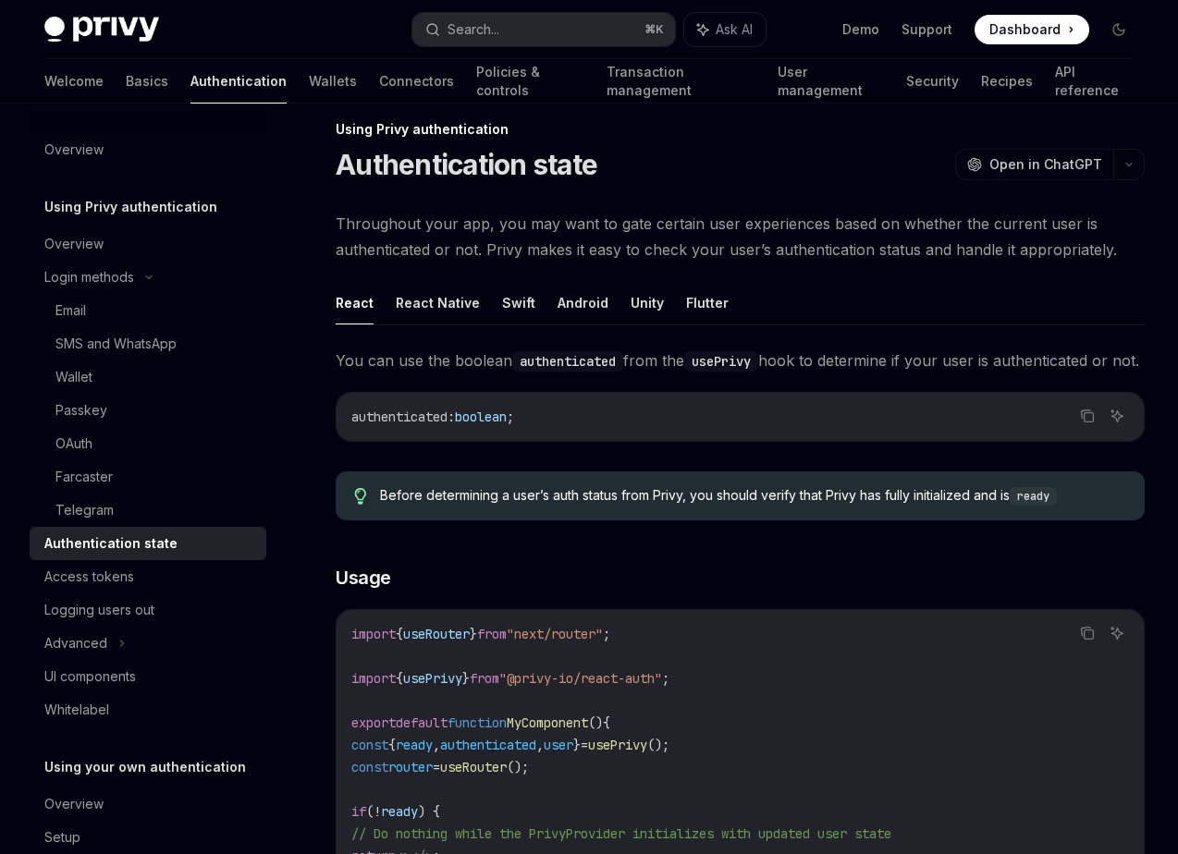
click at [446, 269] on div "Throughout your app, you may want to gate certain user experiences based on whe…" at bounding box center [740, 705] width 809 height 988
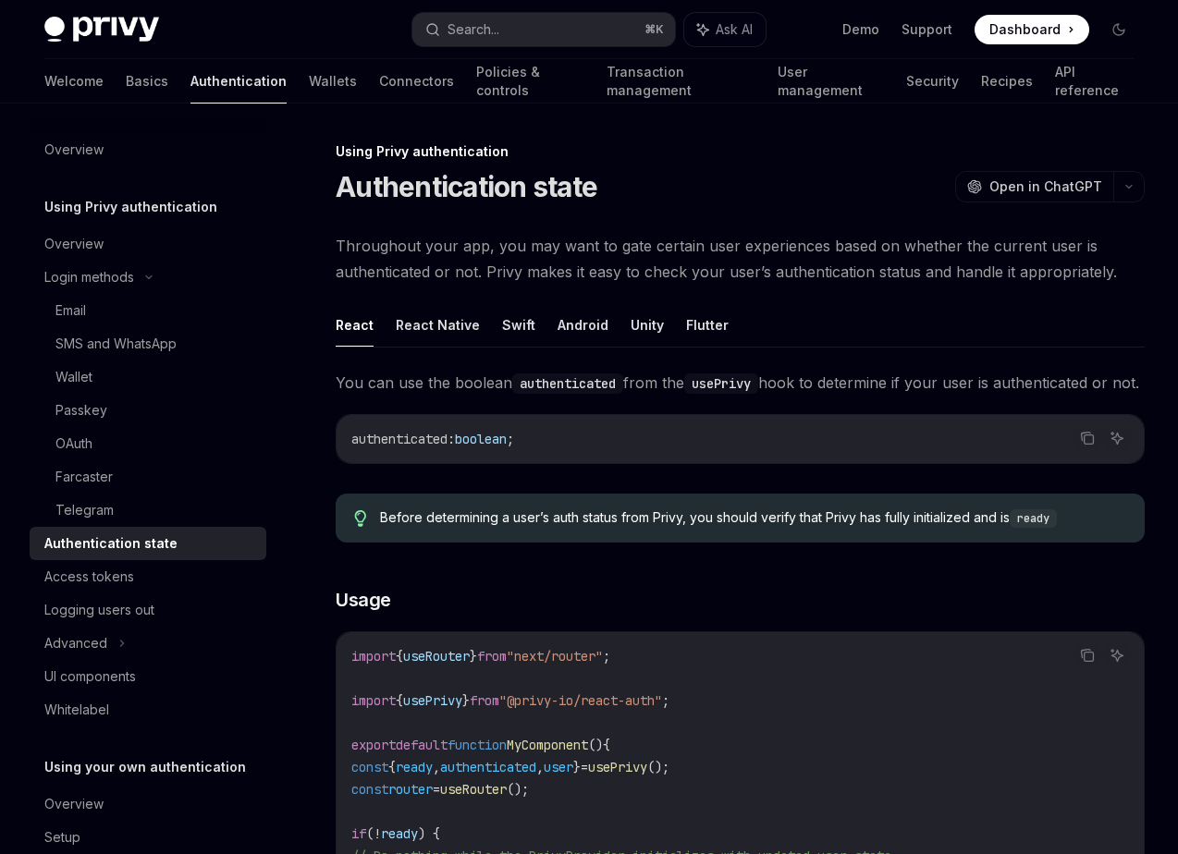
scroll to position [0, 0]
click at [167, 639] on div "Advanced" at bounding box center [148, 643] width 237 height 33
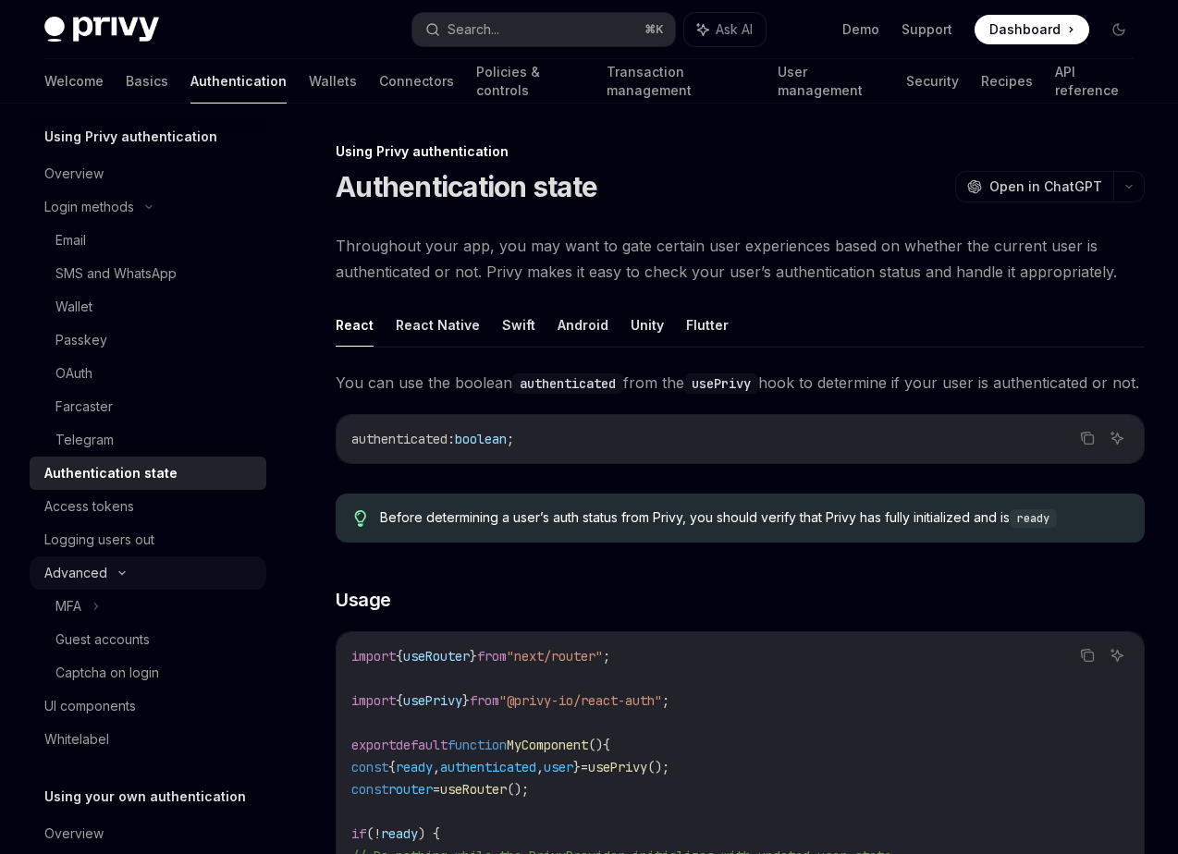
scroll to position [100, 0]
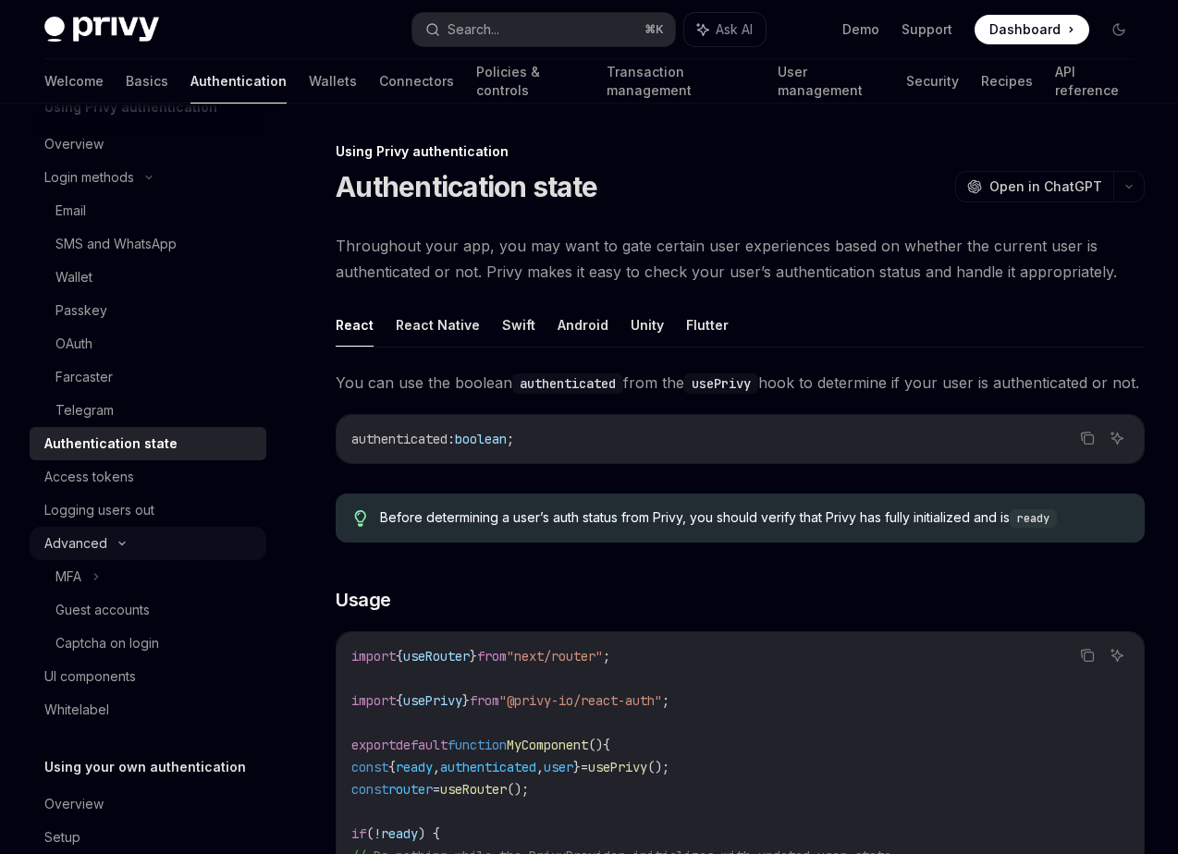
click at [164, 547] on div "Advanced" at bounding box center [148, 543] width 237 height 33
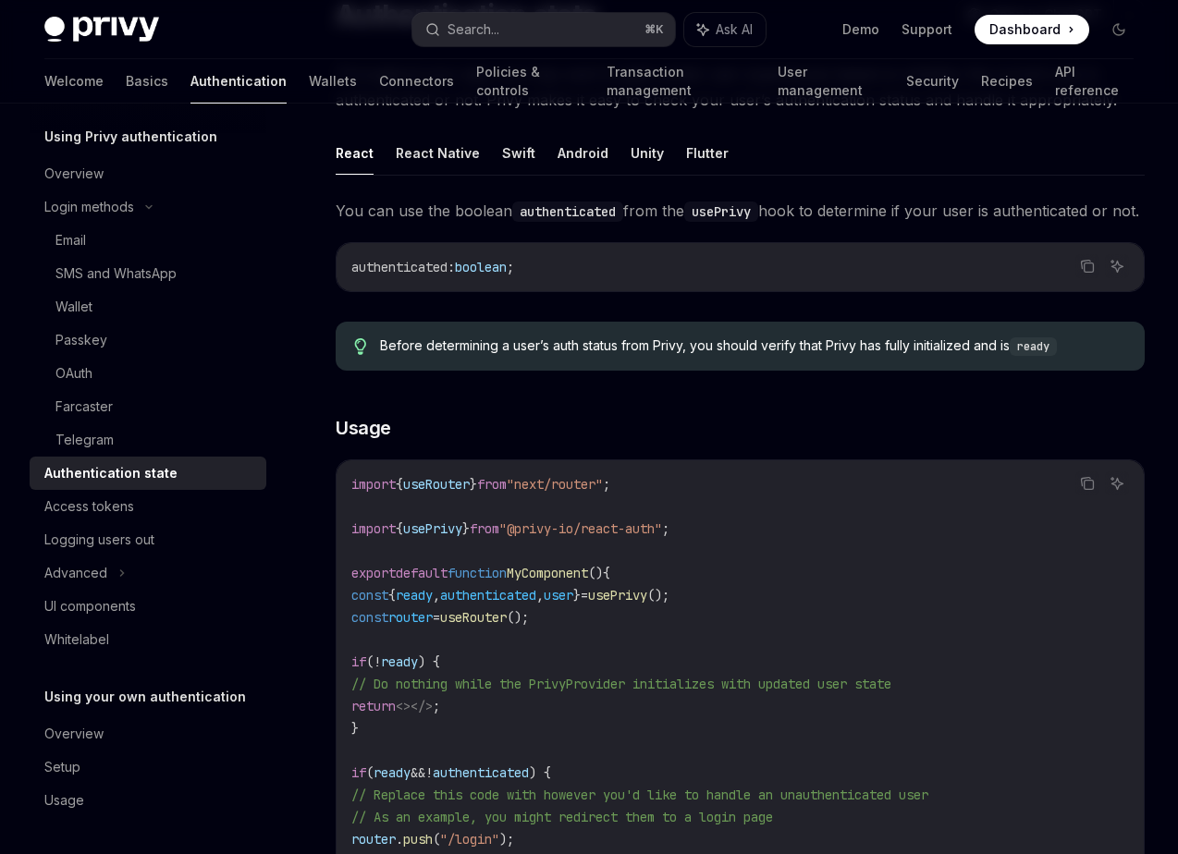
scroll to position [181, 0]
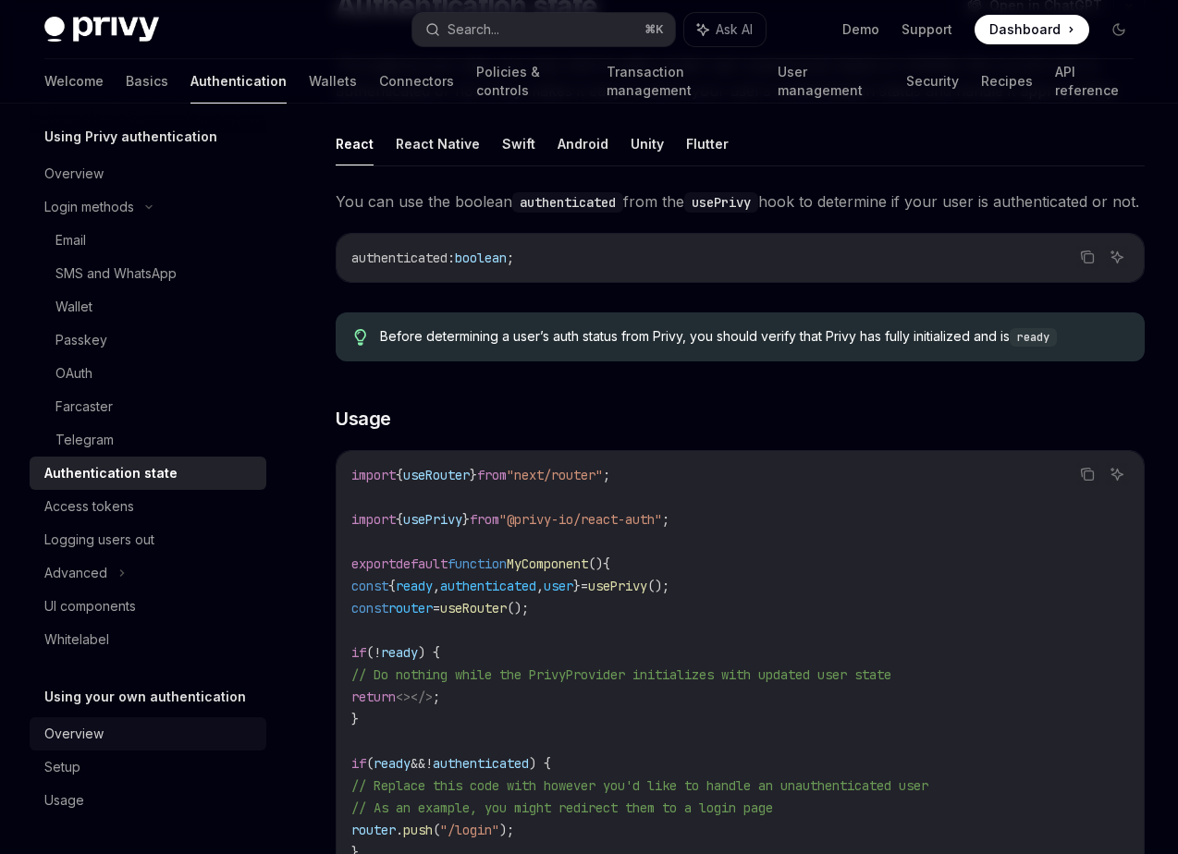
click at [181, 725] on div "Overview" at bounding box center [149, 734] width 211 height 22
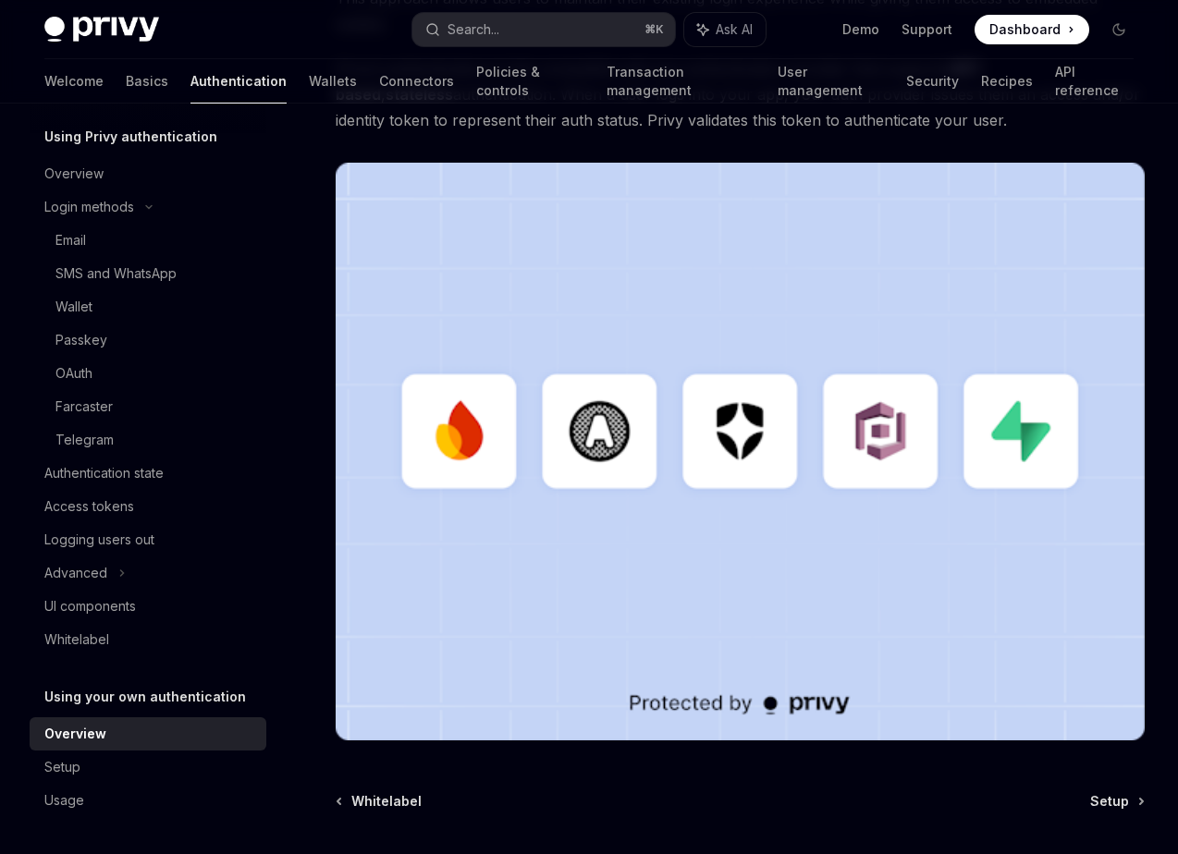
scroll to position [357, 0]
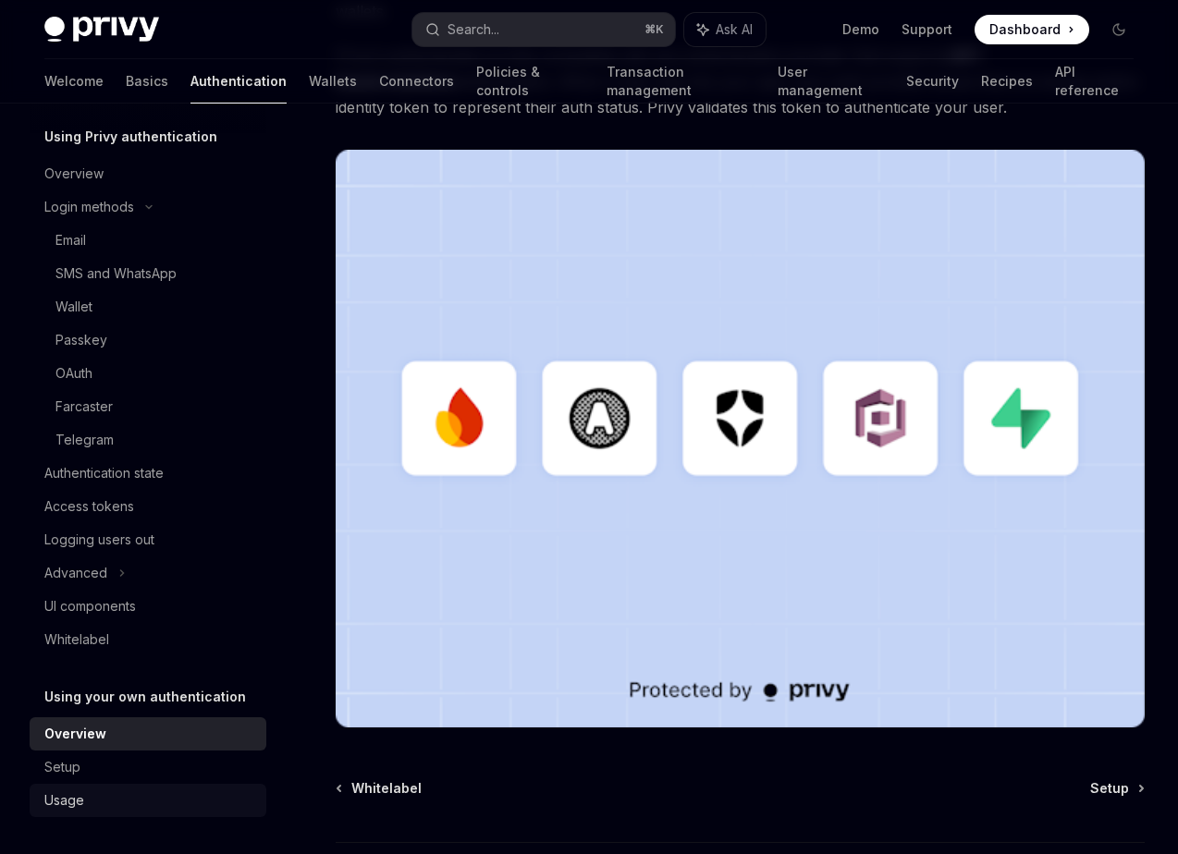
click at [172, 785] on link "Usage" at bounding box center [148, 800] width 237 height 33
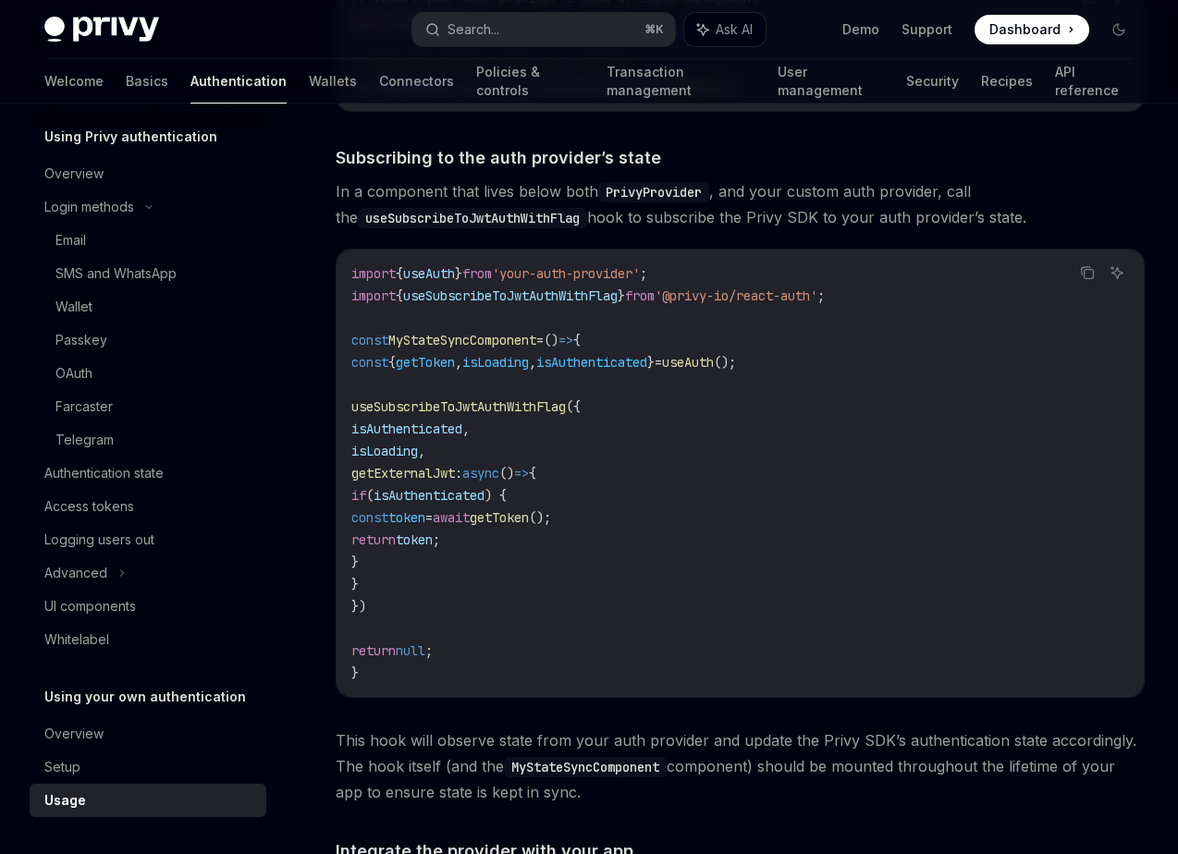
scroll to position [617, 0]
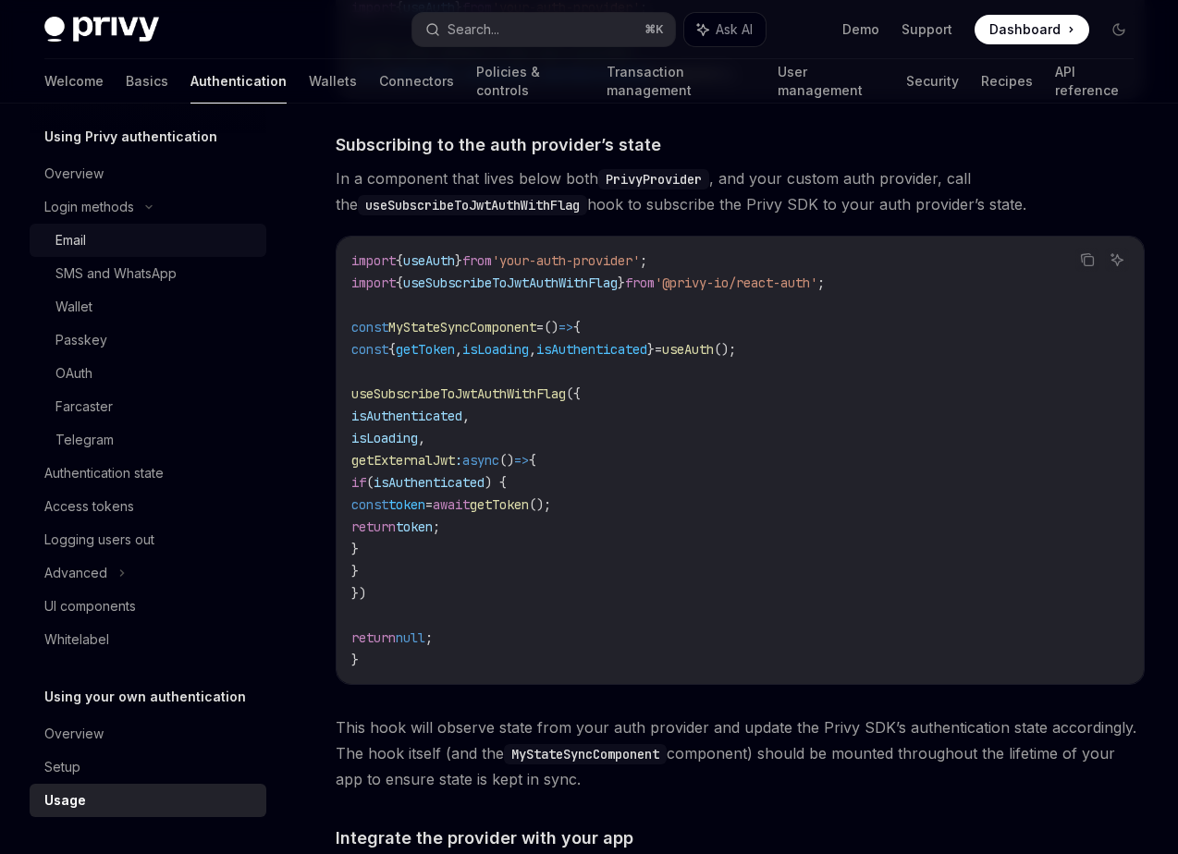
click at [159, 235] on div "Email" at bounding box center [155, 240] width 200 height 22
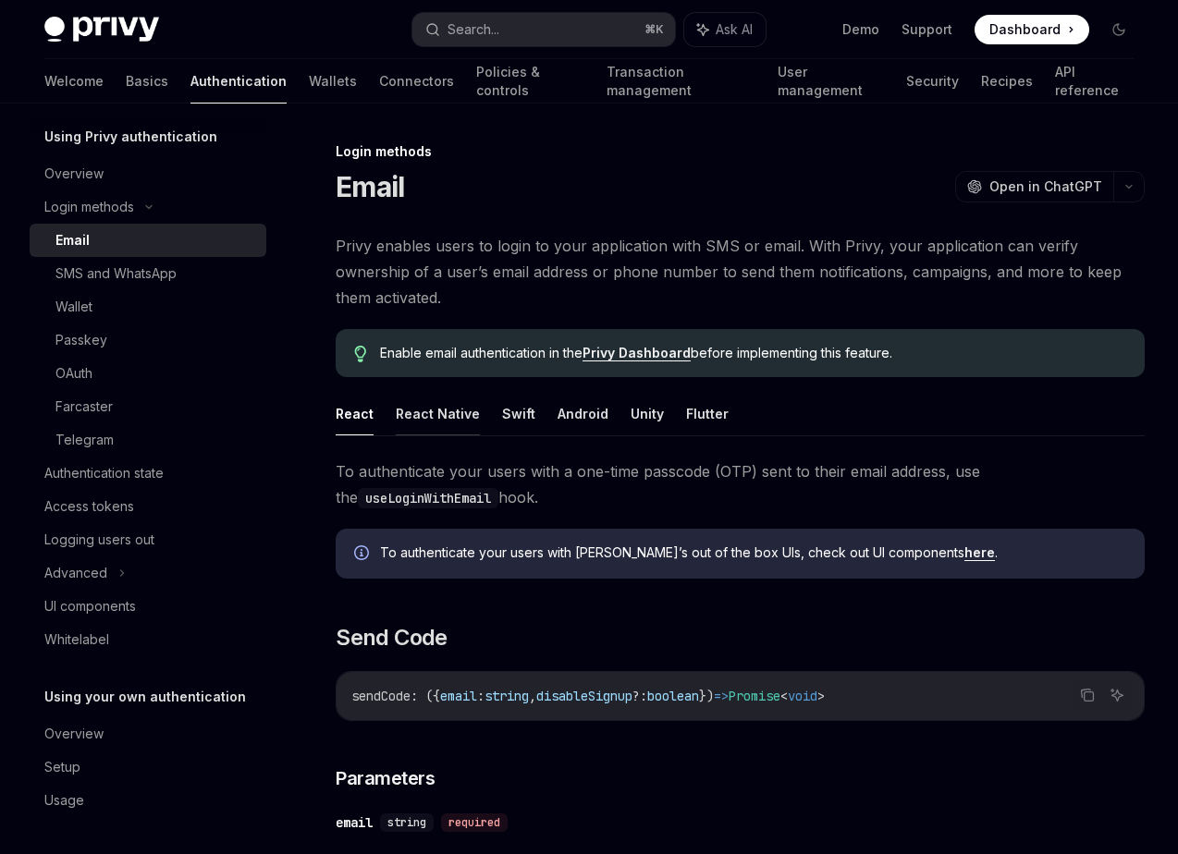
click at [440, 421] on button "React Native" at bounding box center [438, 413] width 84 height 43
type textarea "*"
